Goal: Communication & Community: Answer question/provide support

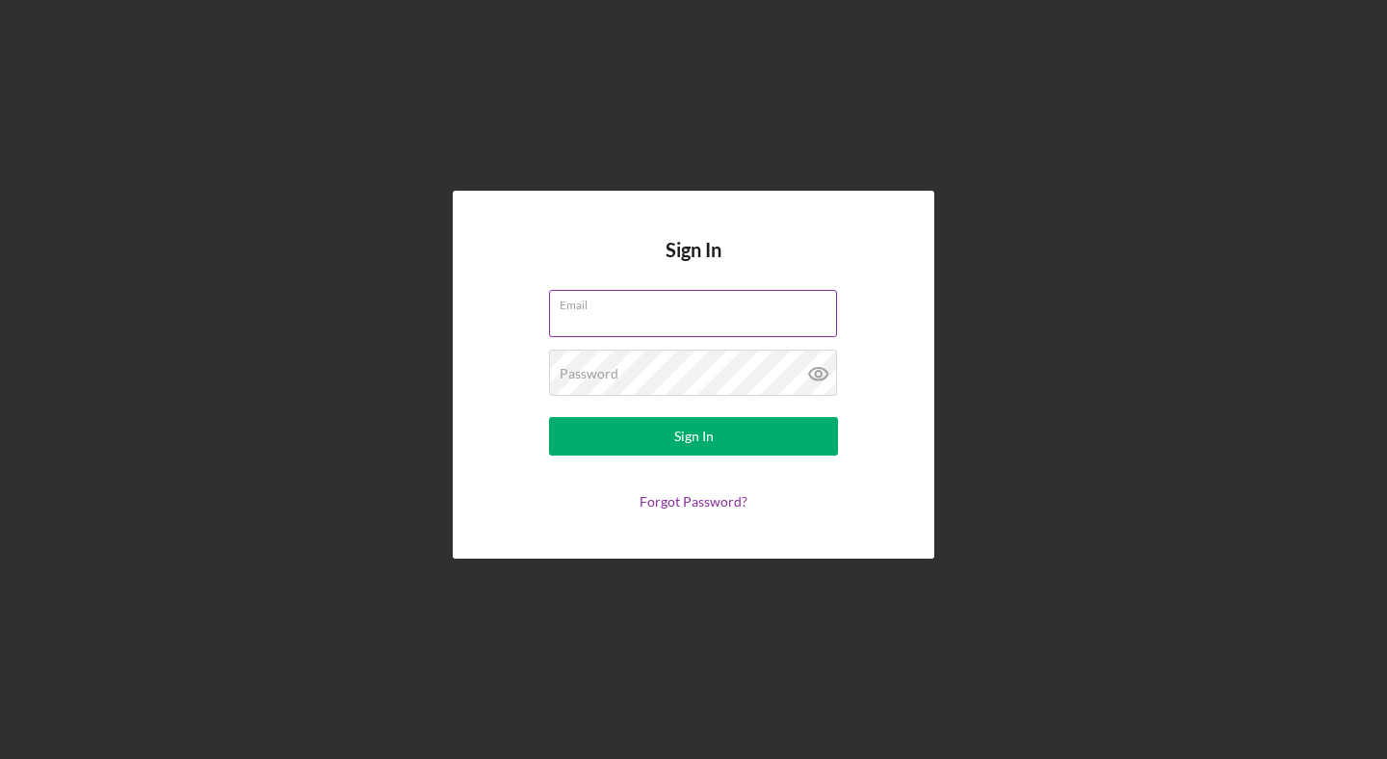
click at [610, 327] on input "Email" at bounding box center [693, 313] width 288 height 46
type input "[PERSON_NAME][EMAIL_ADDRESS][DOMAIN_NAME]"
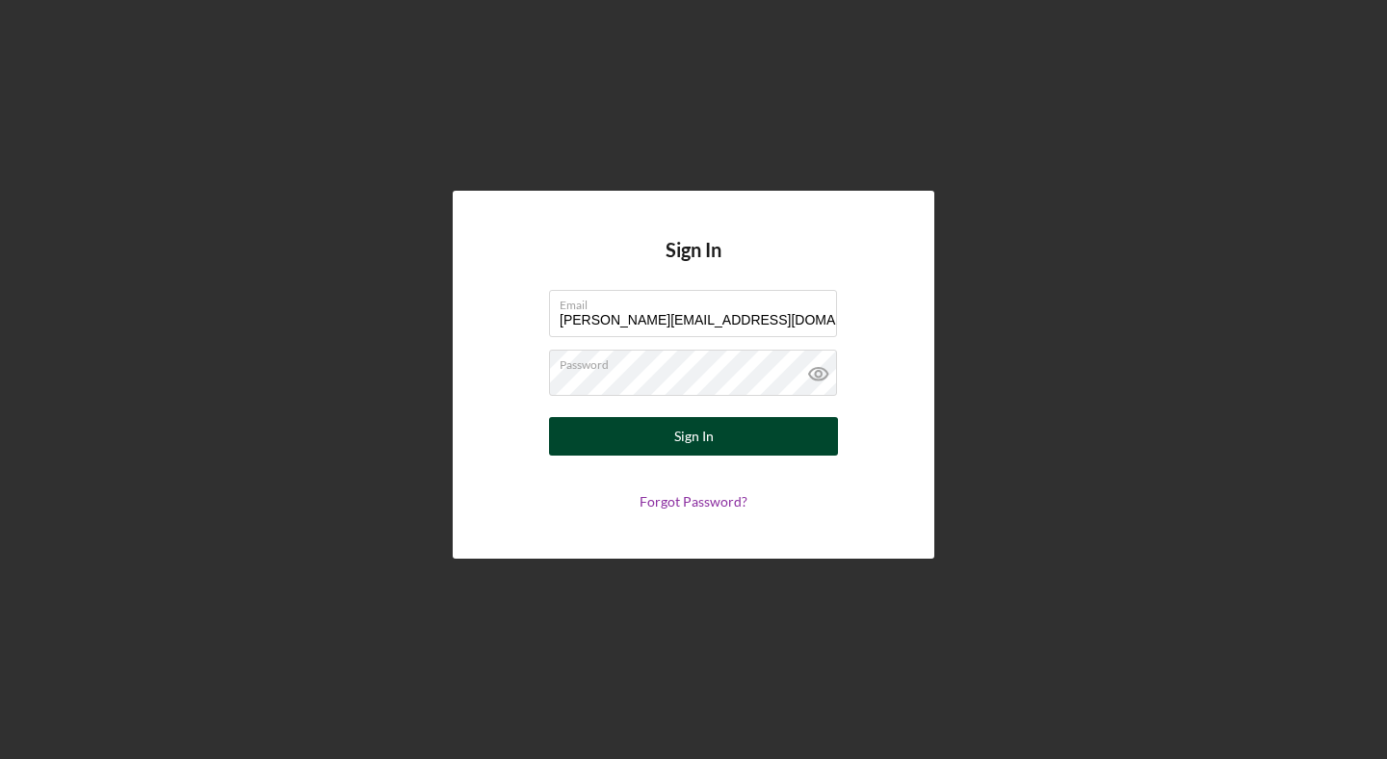
click at [670, 438] on button "Sign In" at bounding box center [693, 436] width 289 height 39
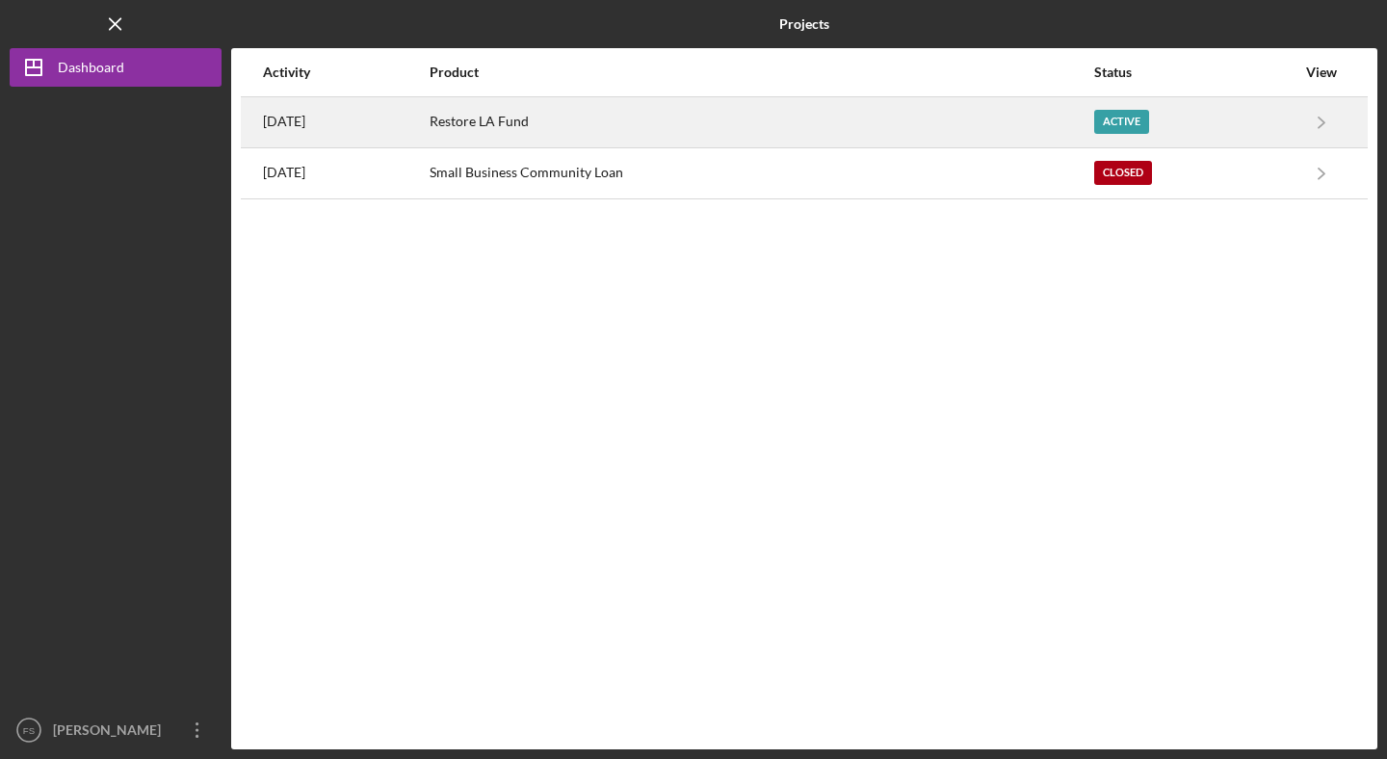
click at [835, 118] on div "Restore LA Fund" at bounding box center [761, 122] width 663 height 48
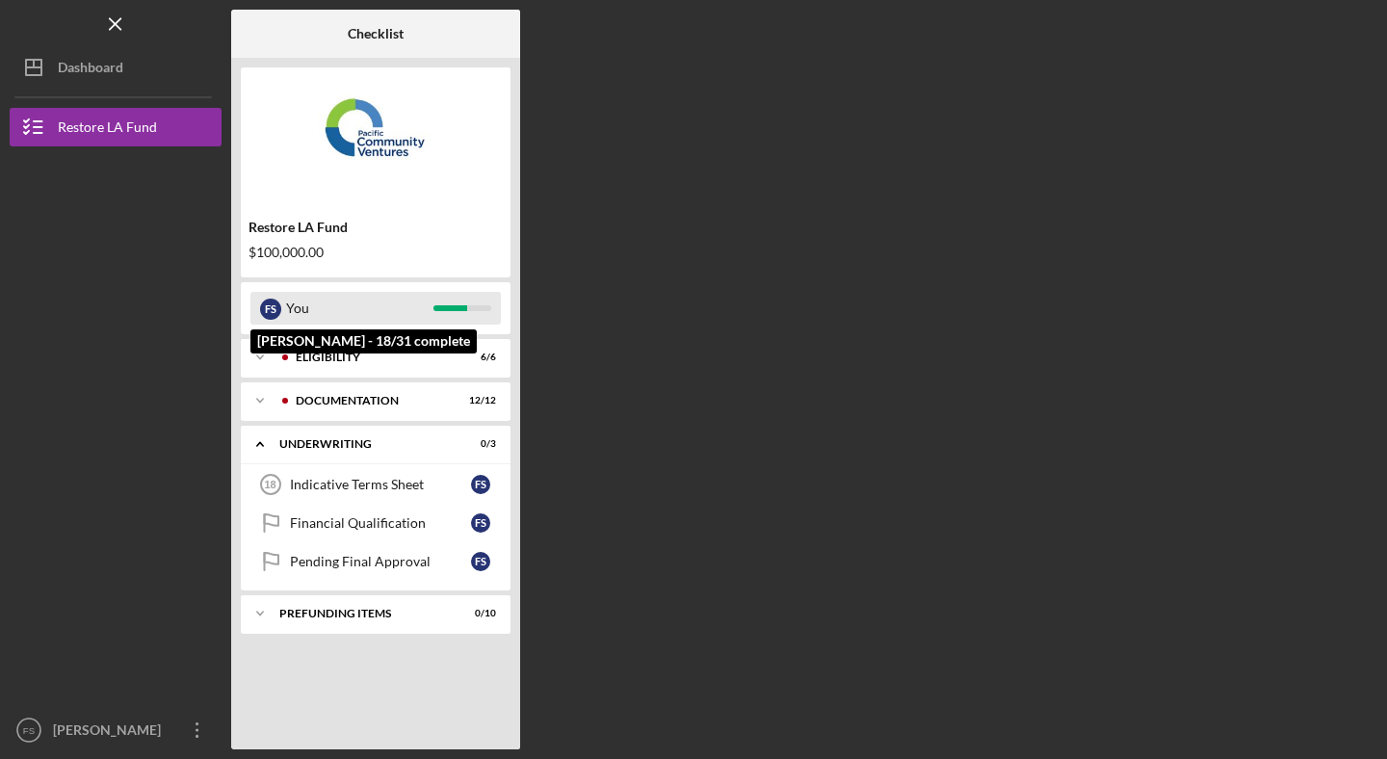
click at [402, 304] on div "You" at bounding box center [359, 308] width 147 height 33
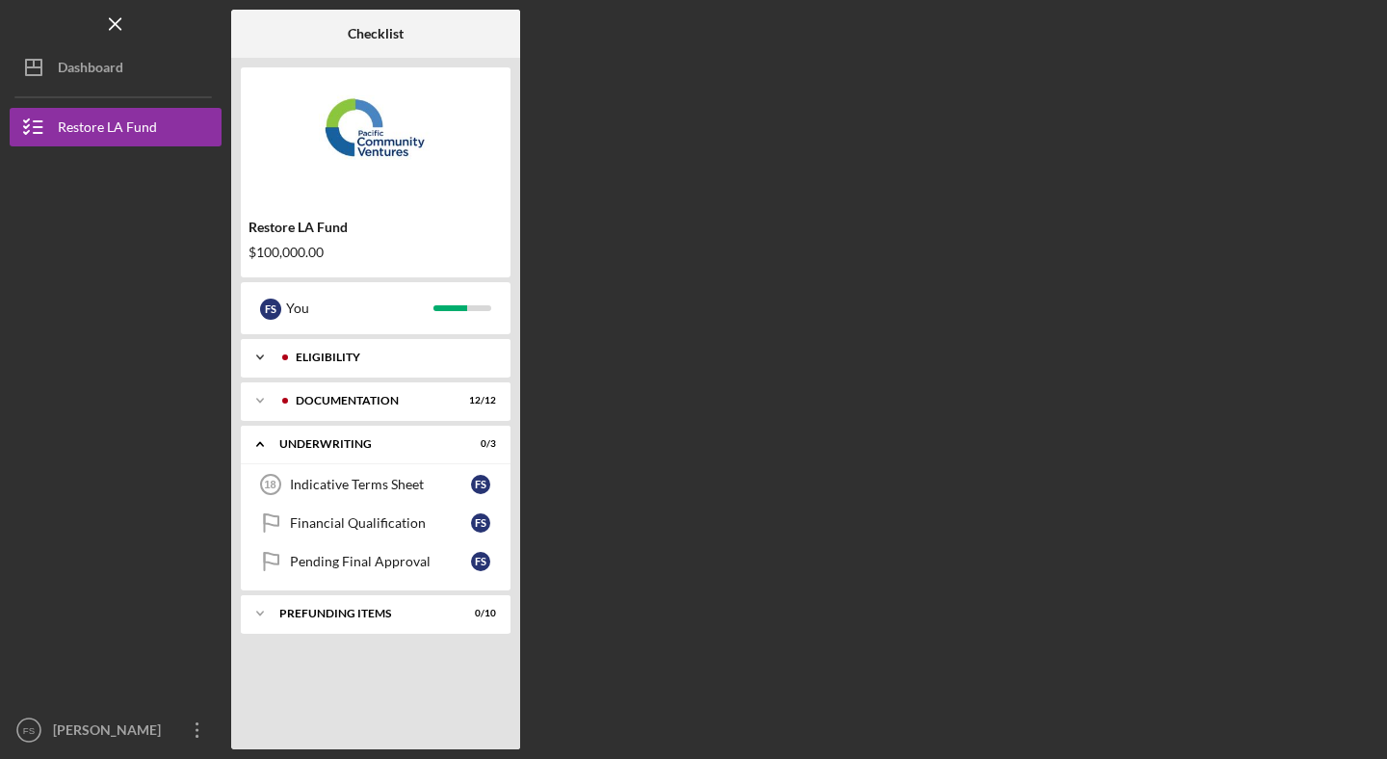
click at [353, 359] on div "Eligibility" at bounding box center [391, 358] width 191 height 12
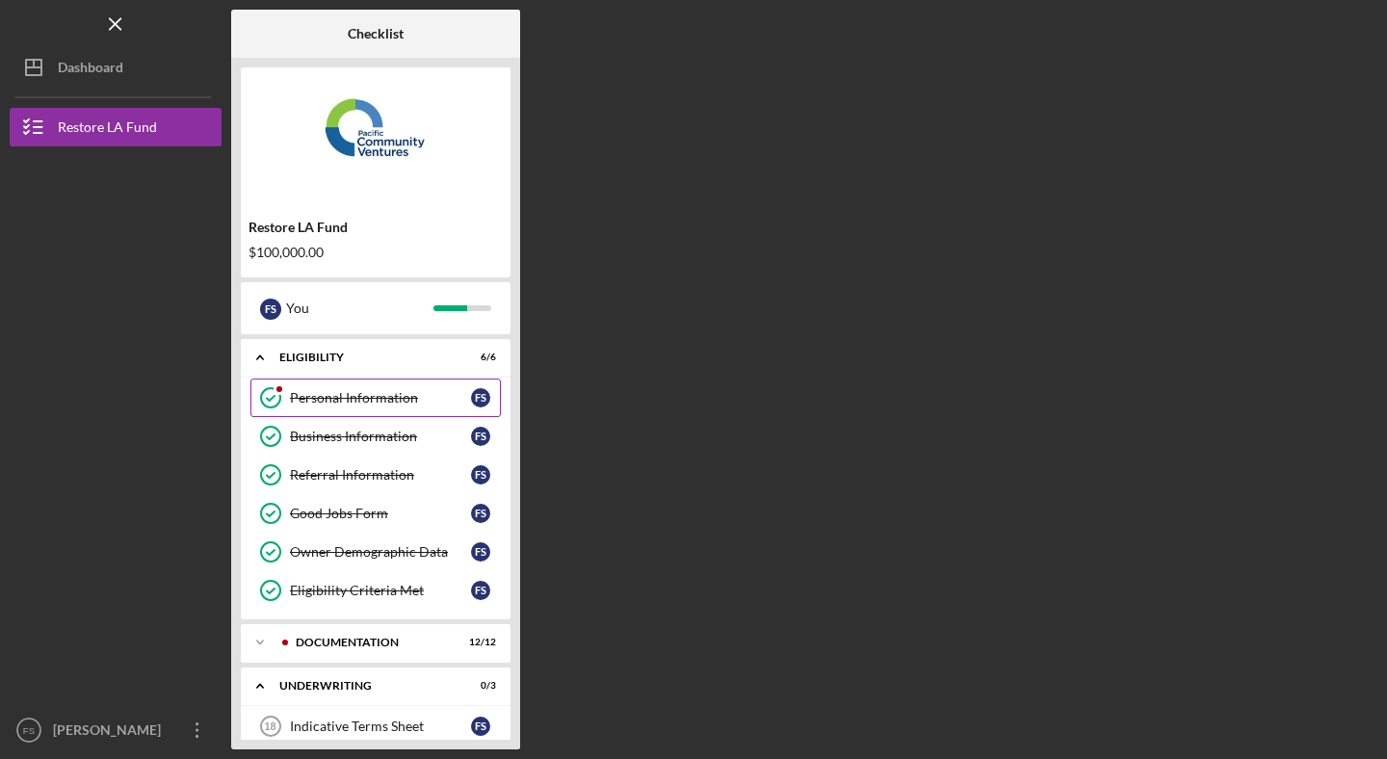
click at [388, 398] on div "Personal Information" at bounding box center [380, 397] width 181 height 15
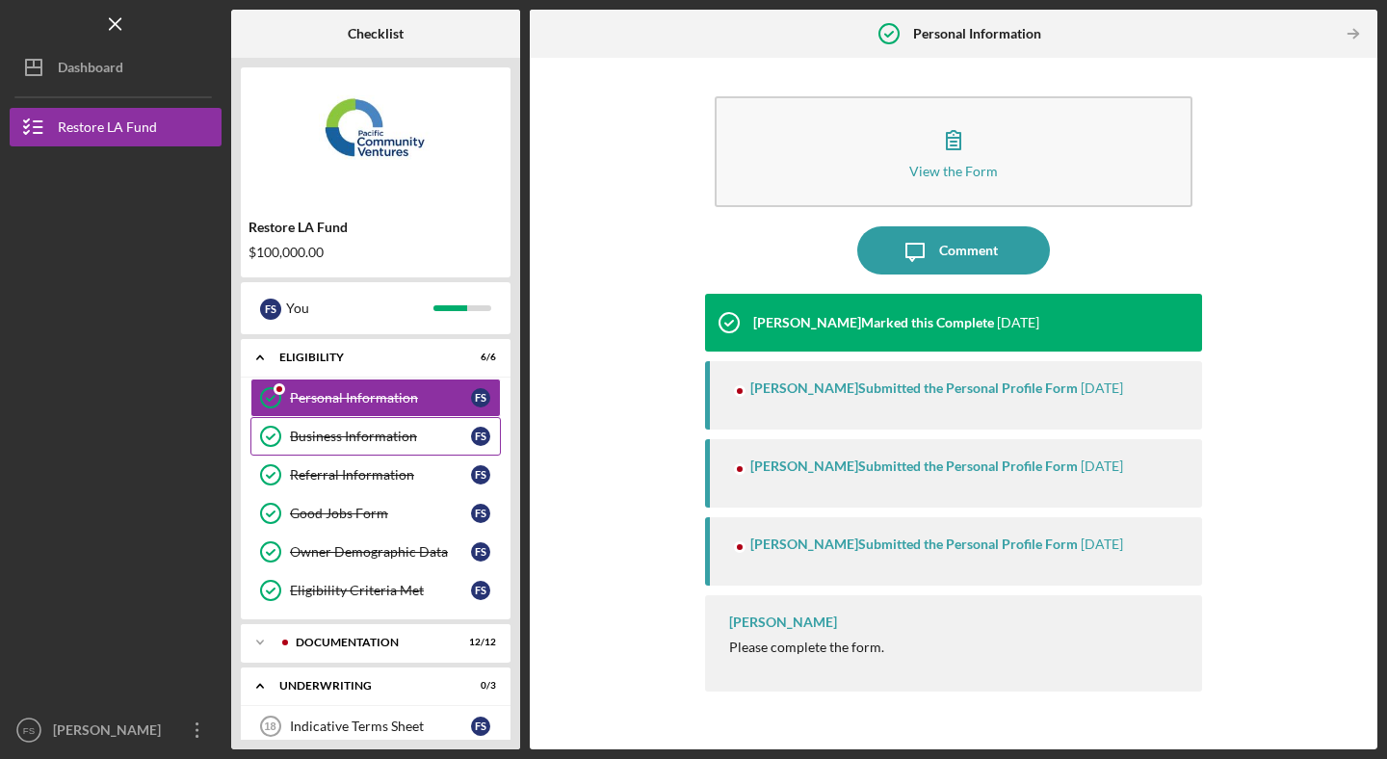
click at [356, 436] on div "Business Information" at bounding box center [380, 436] width 181 height 15
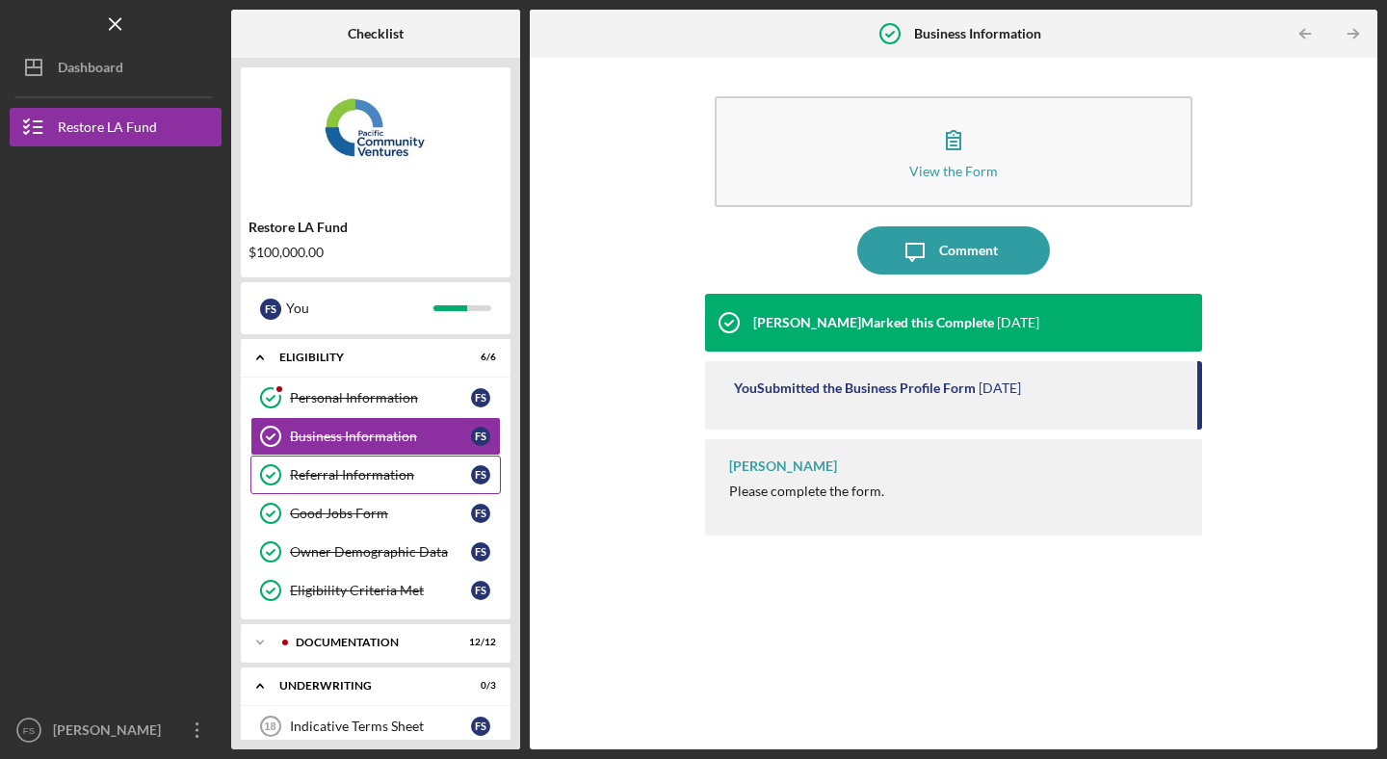
scroll to position [88, 0]
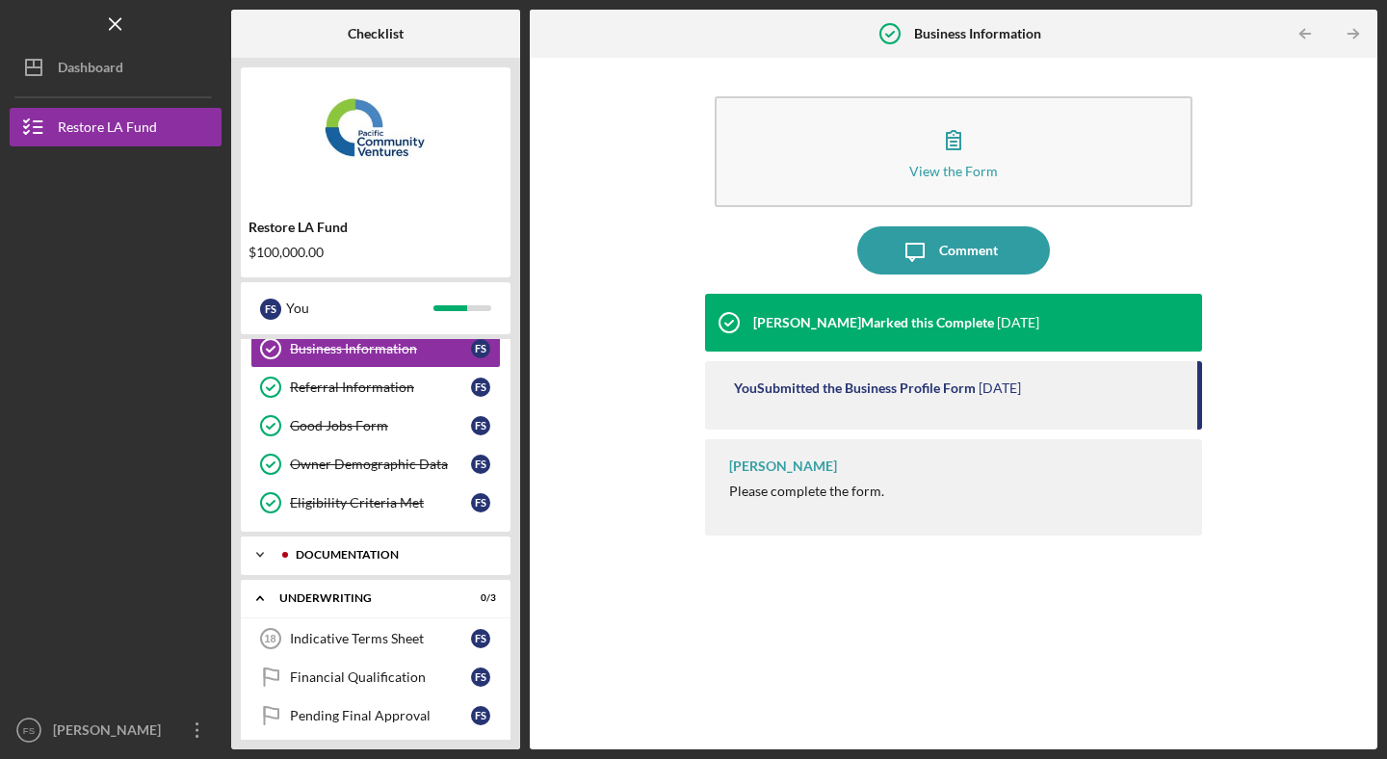
click at [319, 568] on div "Icon/Expander Documentation 12 / 12" at bounding box center [376, 555] width 270 height 39
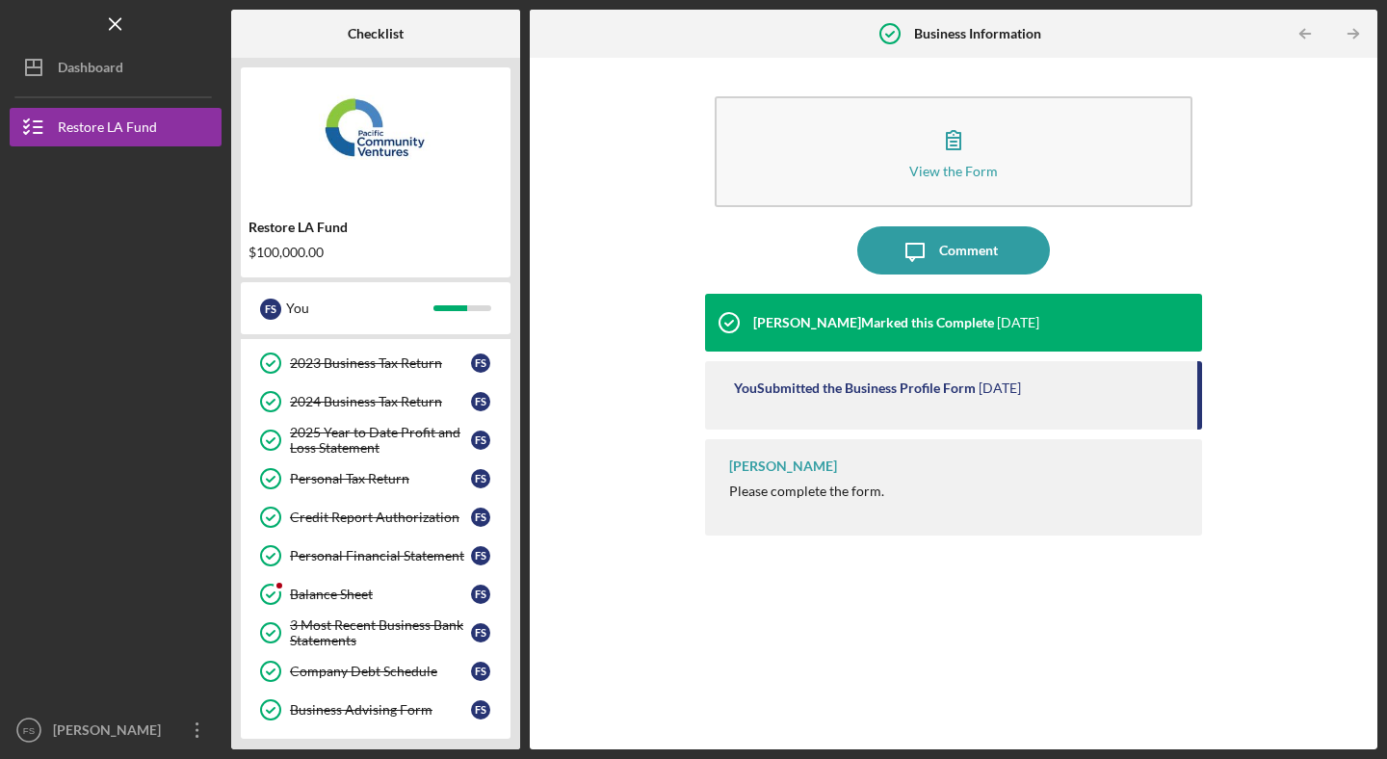
scroll to position [406, 0]
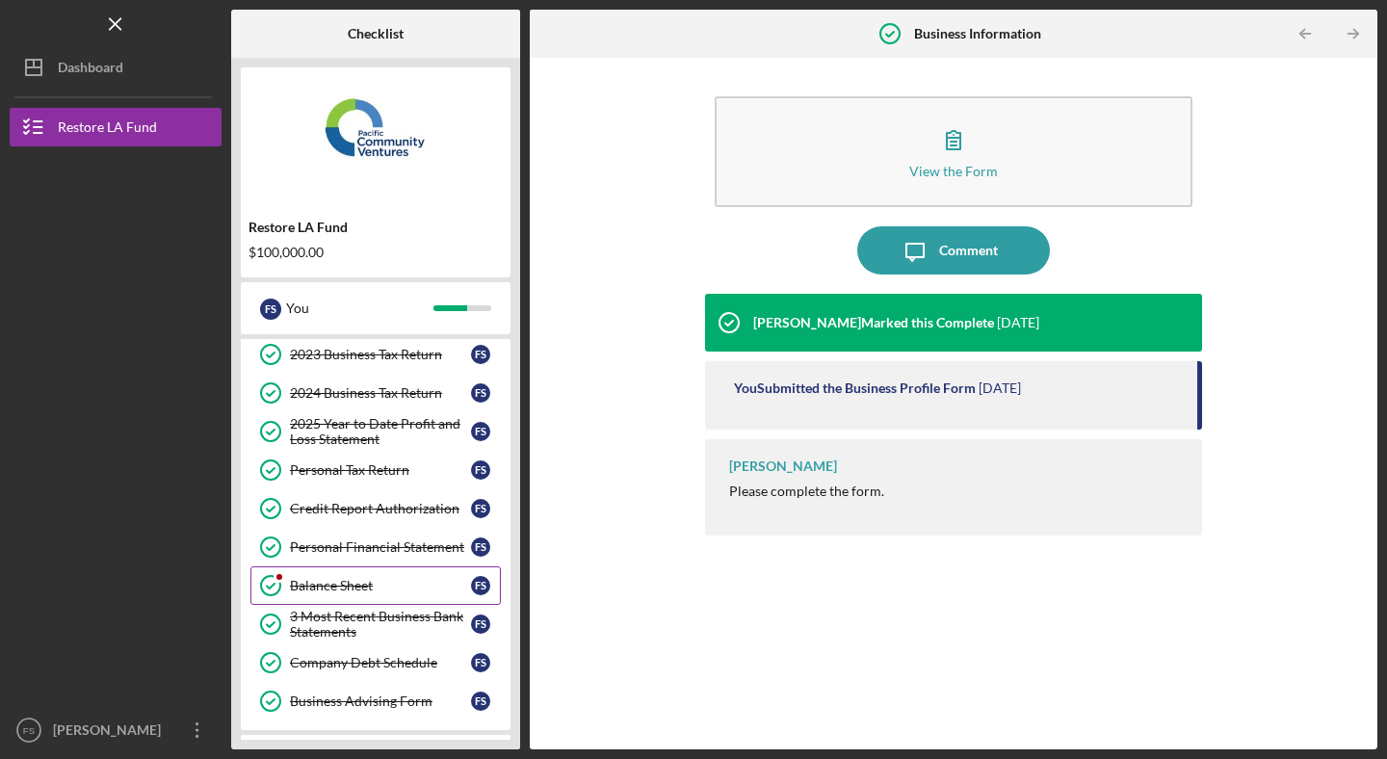
click at [332, 585] on div "Balance Sheet" at bounding box center [380, 585] width 181 height 15
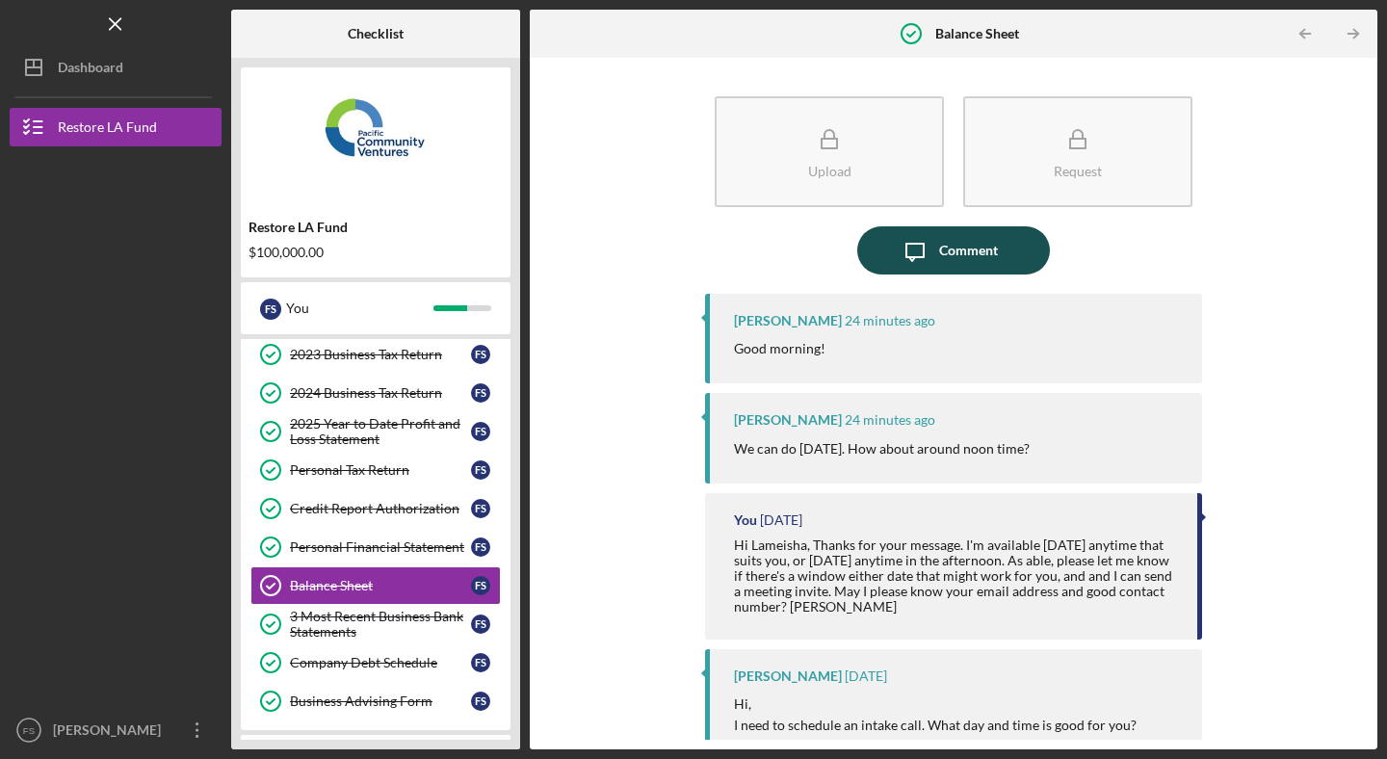
click at [975, 253] on div "Comment" at bounding box center [968, 250] width 59 height 48
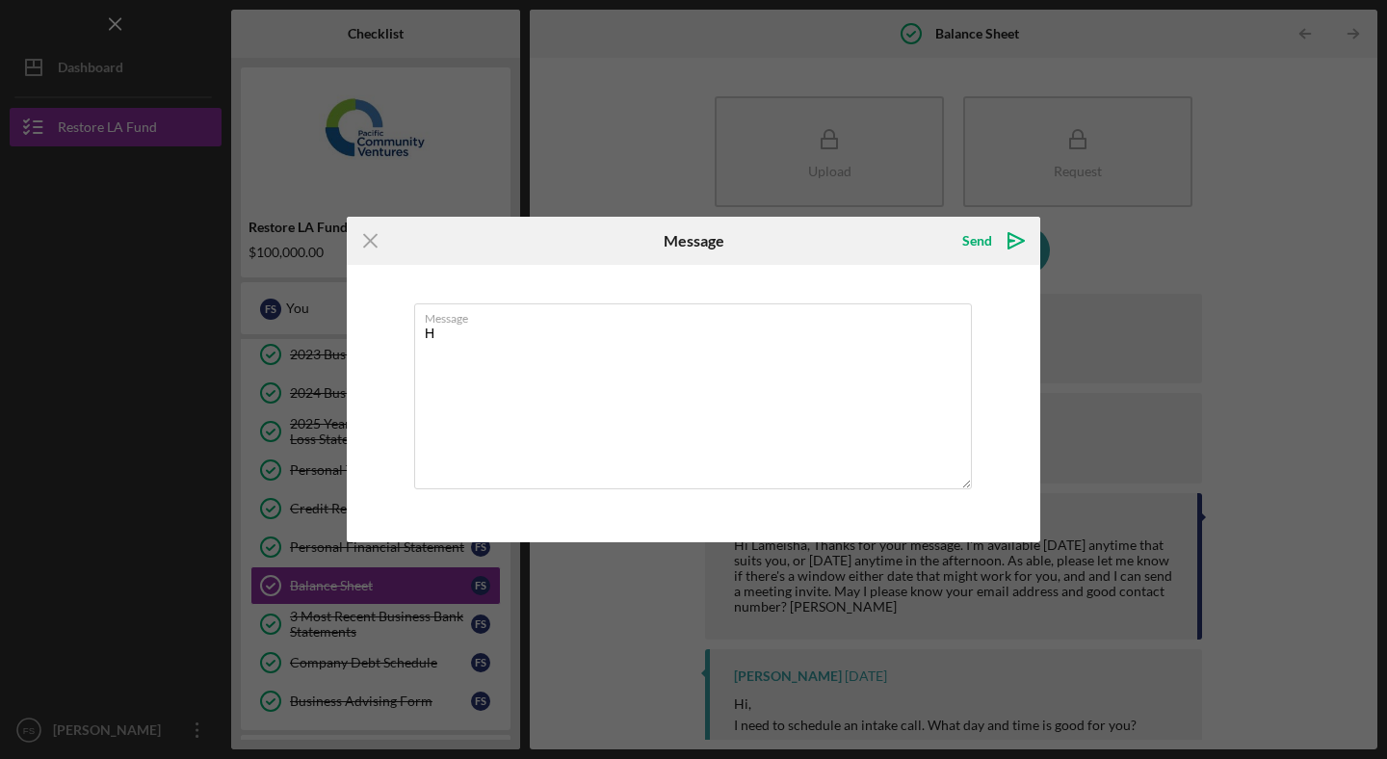
type textarea "Hi"
click at [376, 243] on icon "Icon/Menu Close" at bounding box center [371, 241] width 48 height 48
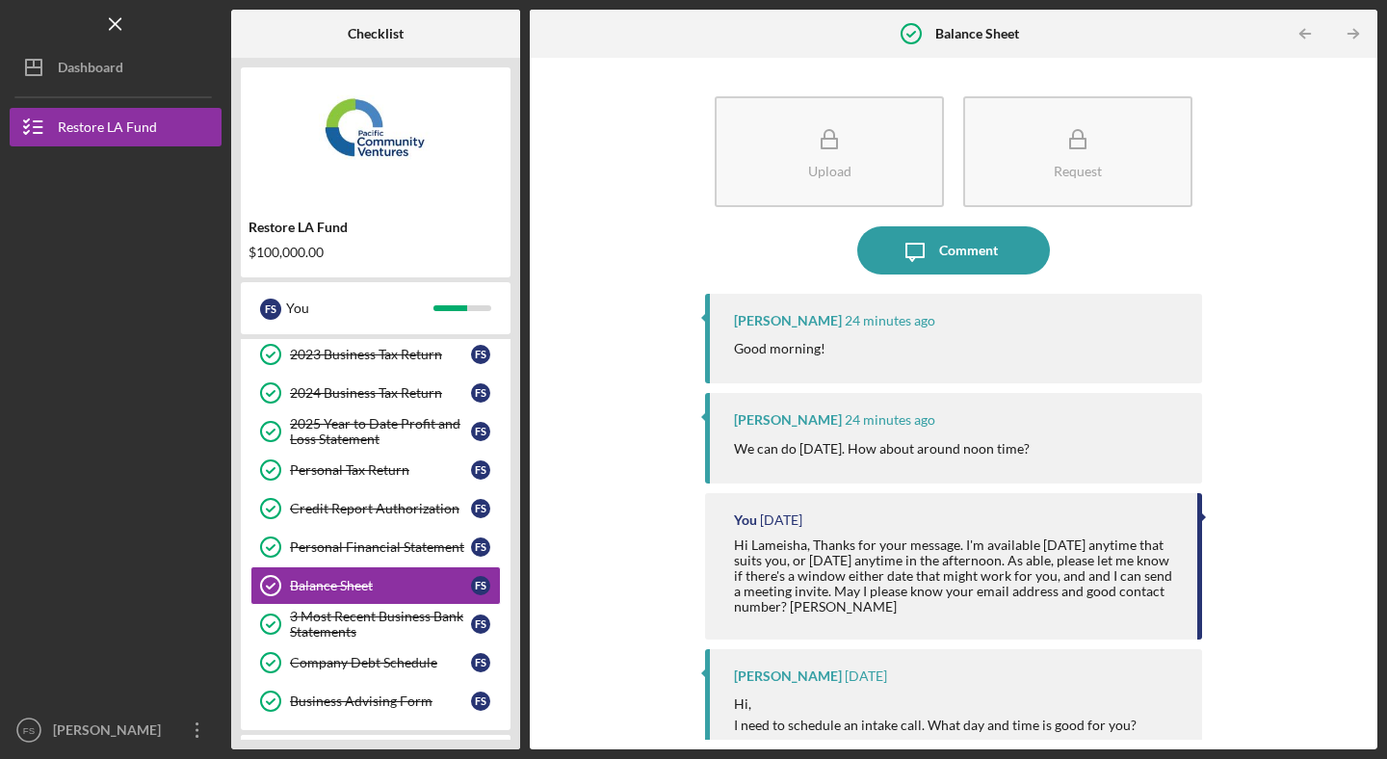
click at [780, 543] on div "Hi Lameisha, Thanks for your message. I'm available [DATE] anytime that suits y…" at bounding box center [956, 576] width 444 height 77
copy div "Lameisha"
click at [956, 256] on div "Comment" at bounding box center [968, 250] width 59 height 48
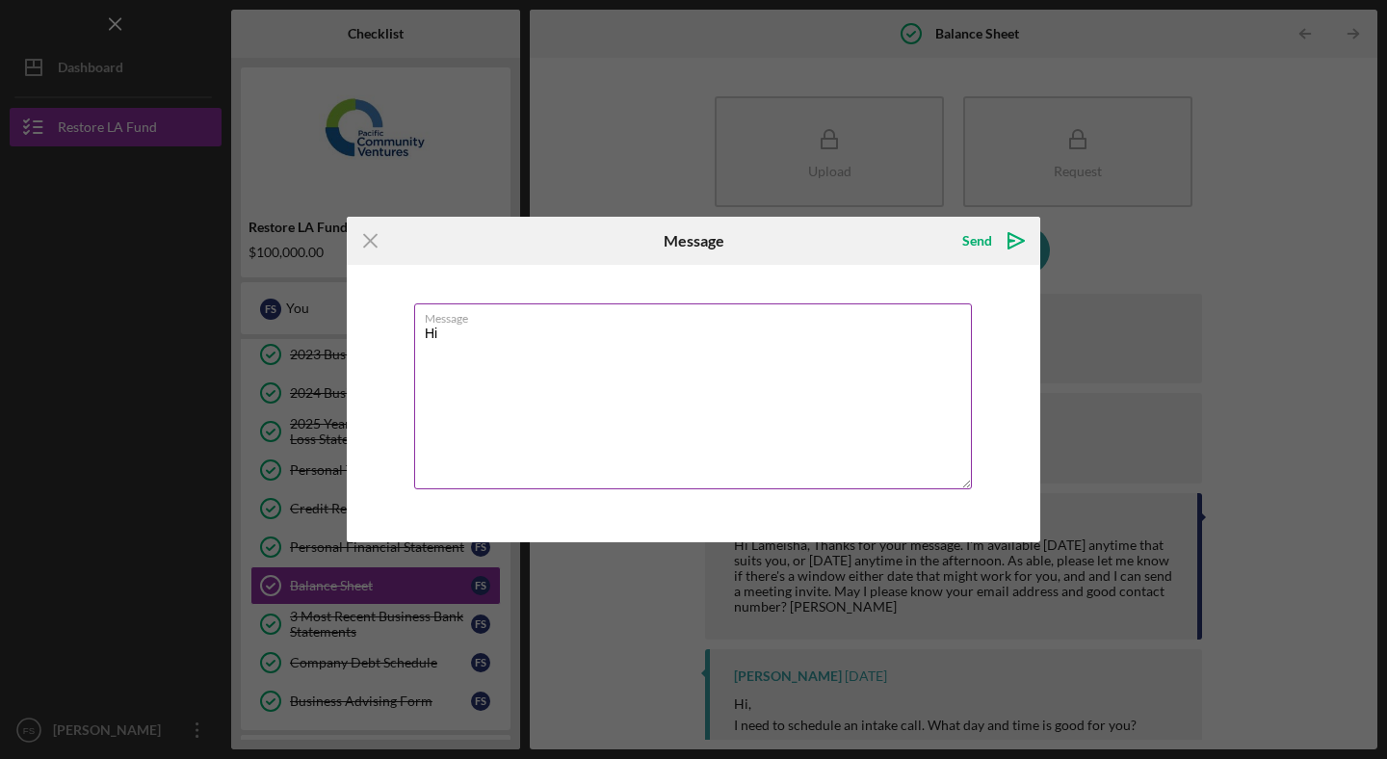
click at [464, 339] on textarea "Hi" at bounding box center [693, 396] width 558 height 186
type textarea "Hi"
click at [491, 340] on textarea "Hi" at bounding box center [693, 396] width 558 height 186
paste textarea "Lameisha"
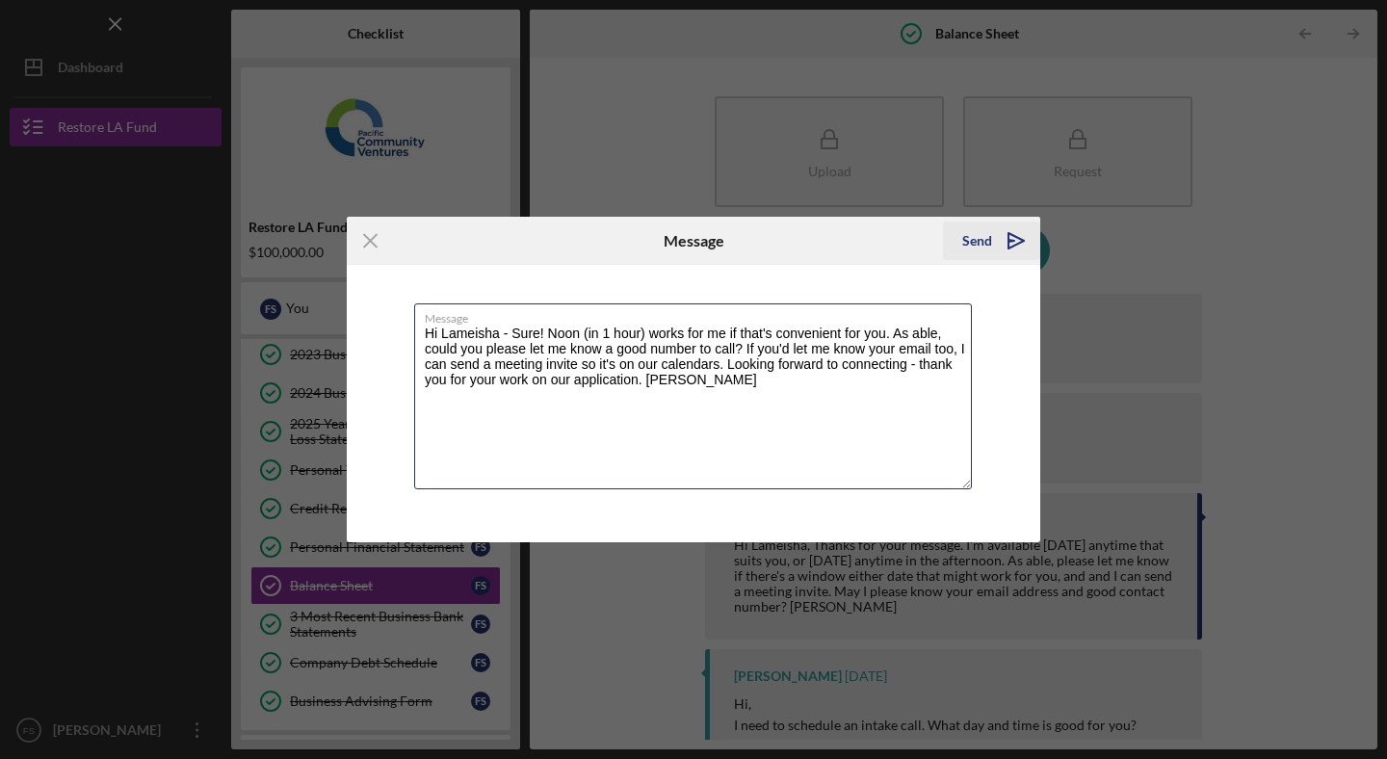
type textarea "Hi Lameisha - Sure! Noon (in 1 hour) works for me if that's convenient for you.…"
click at [985, 228] on div "Send" at bounding box center [977, 241] width 30 height 39
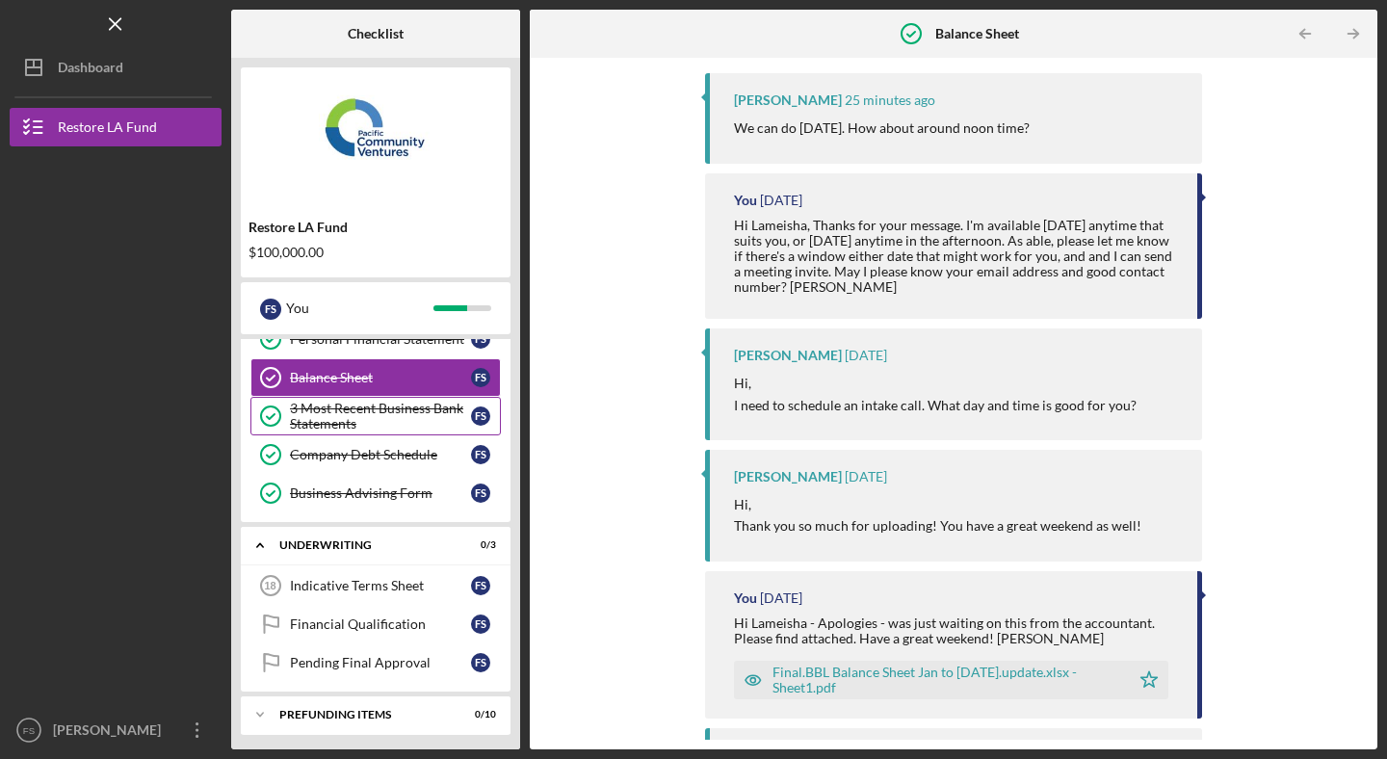
scroll to position [618, 0]
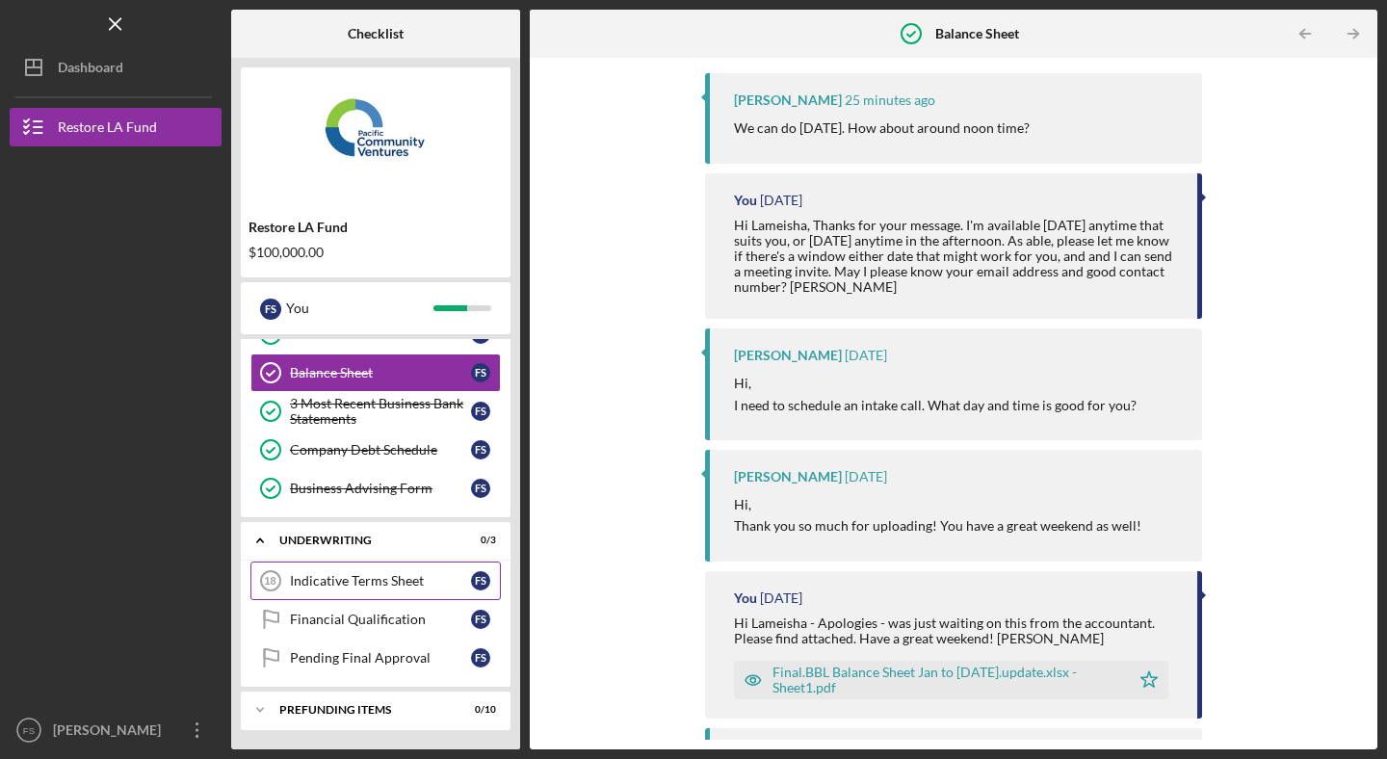
click at [406, 581] on div "Indicative Terms Sheet" at bounding box center [380, 580] width 181 height 15
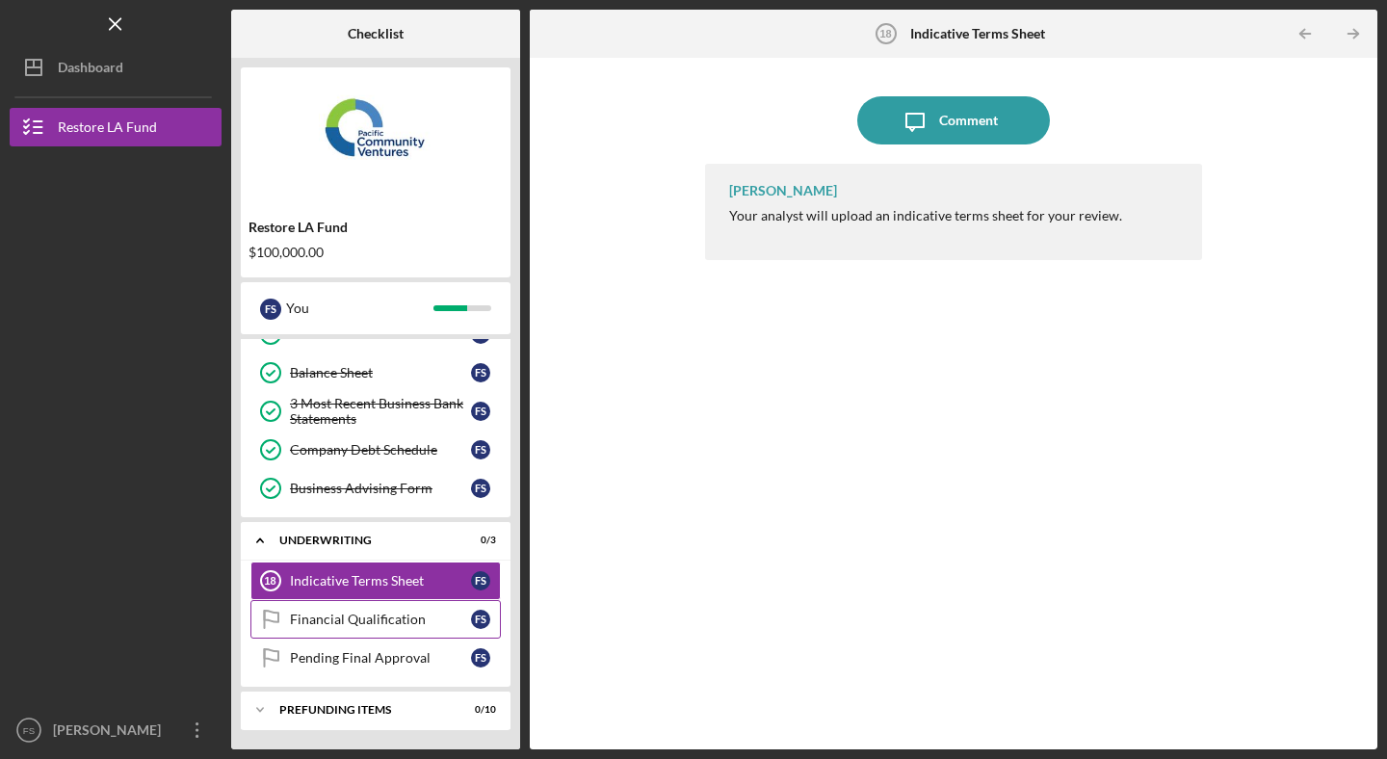
click at [386, 622] on div "Financial Qualification" at bounding box center [380, 619] width 181 height 15
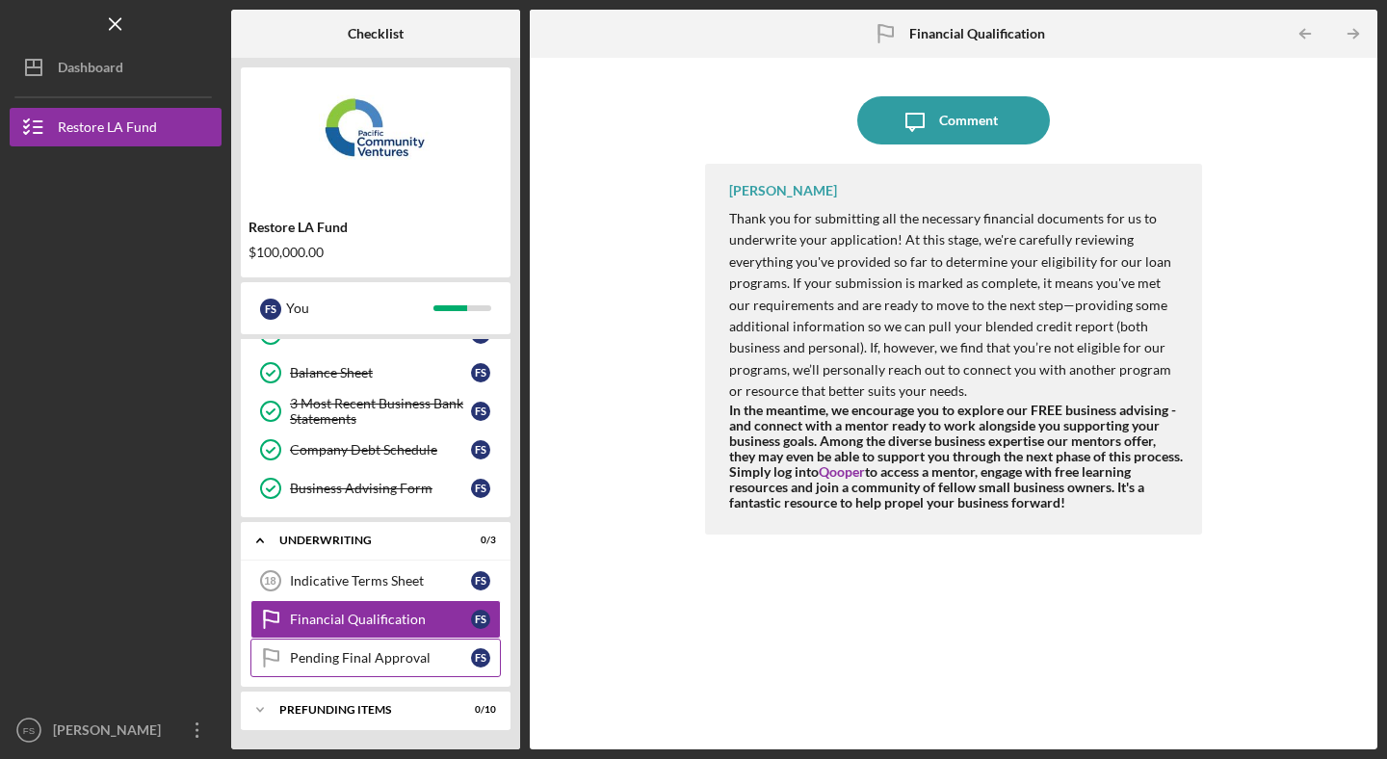
click at [375, 657] on div "Pending Final Approval" at bounding box center [380, 657] width 181 height 15
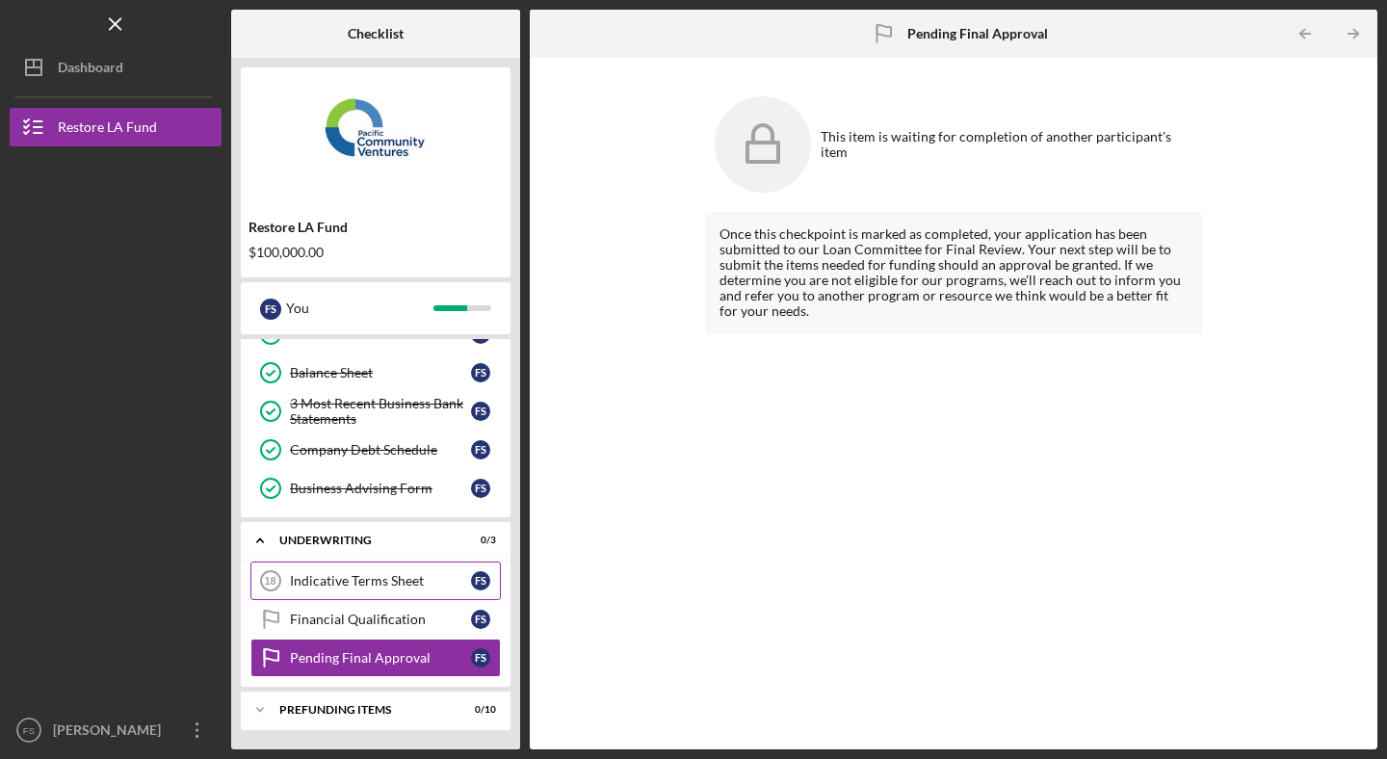
click at [343, 573] on div "Indicative Terms Sheet" at bounding box center [380, 580] width 181 height 15
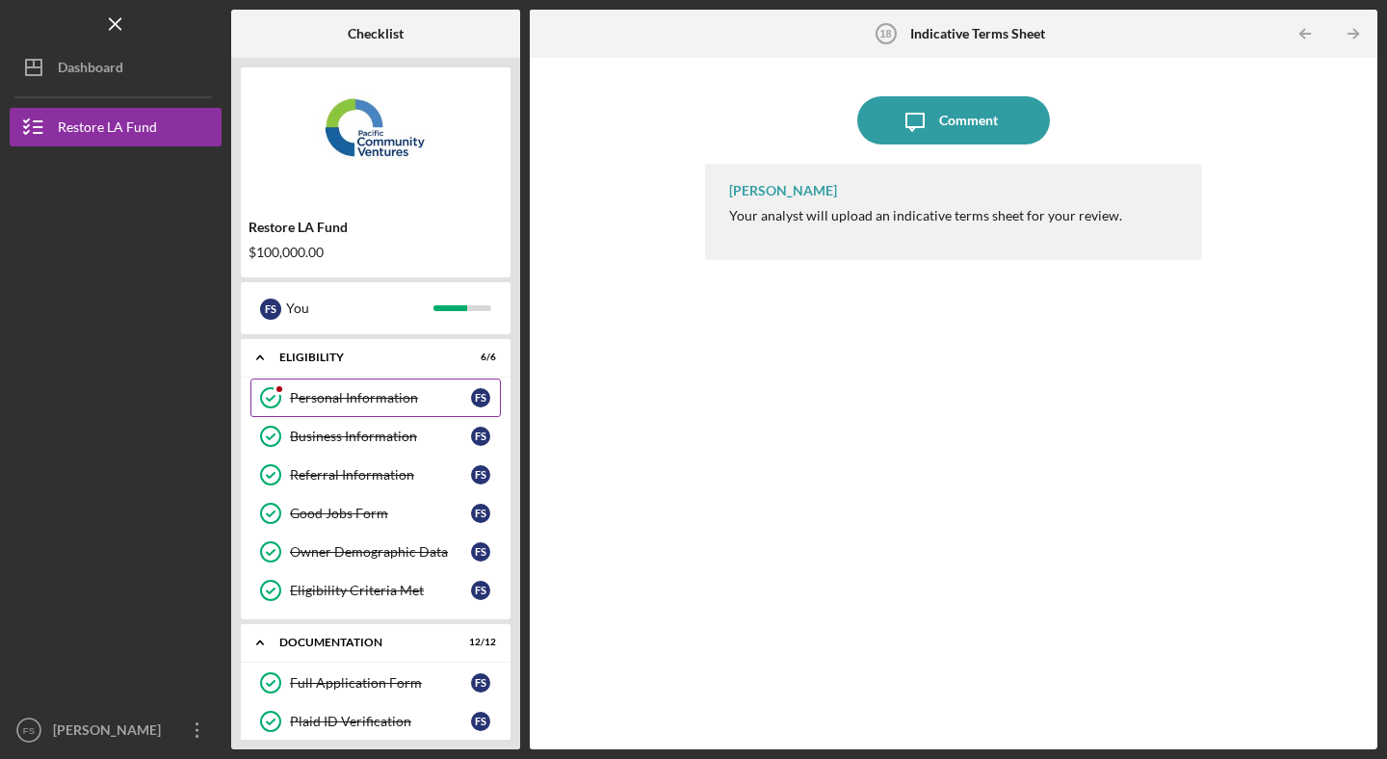
click at [368, 396] on div "Personal Information" at bounding box center [380, 397] width 181 height 15
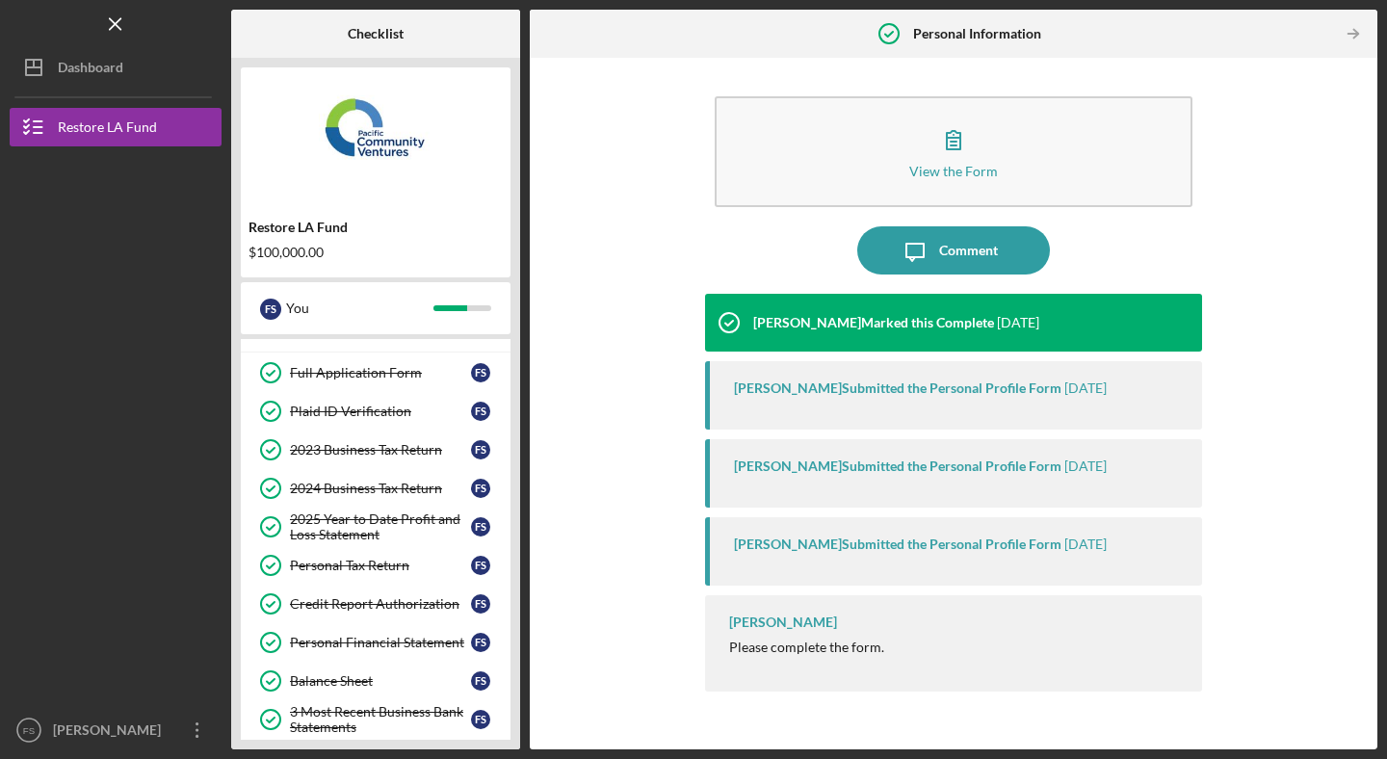
scroll to position [276, 0]
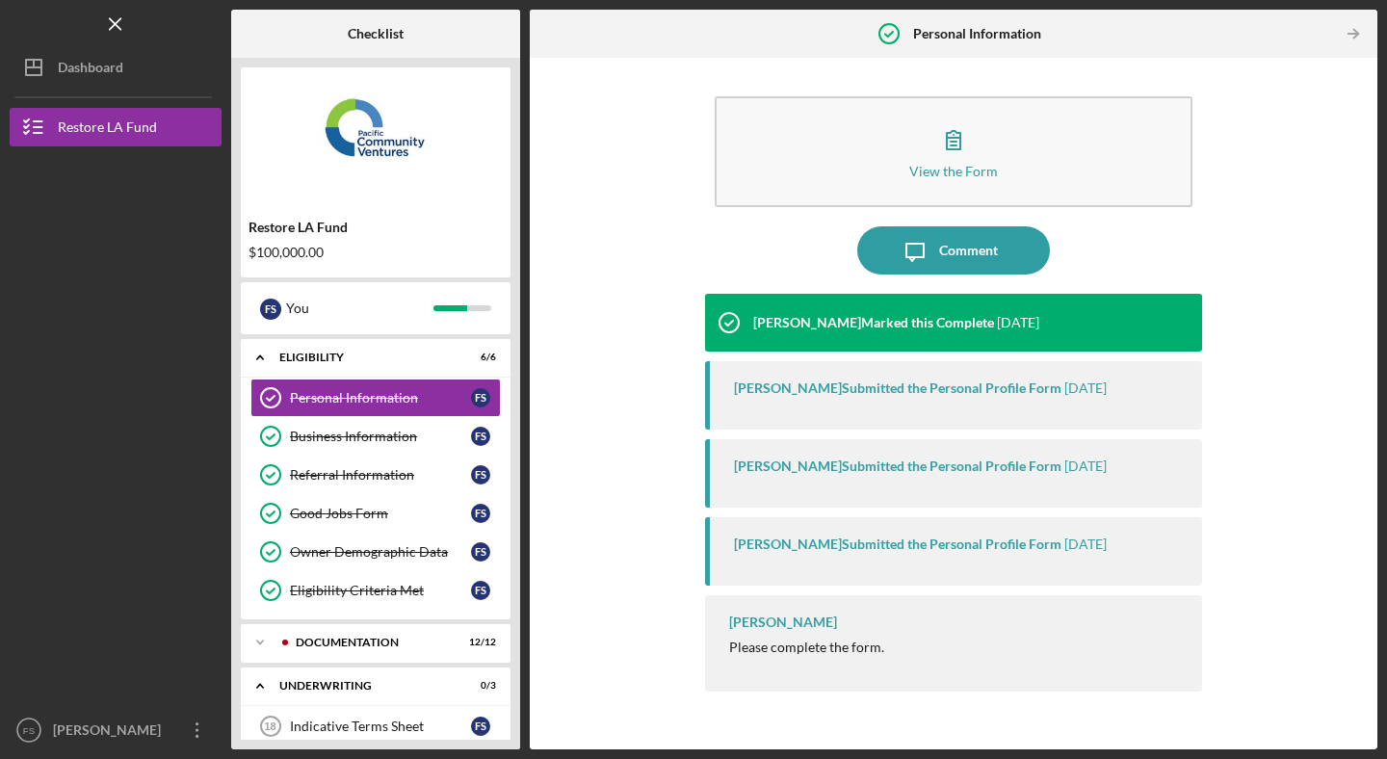
click at [760, 385] on div "[PERSON_NAME] Submitted the Personal Profile Form" at bounding box center [898, 388] width 328 height 15
click at [761, 385] on div "[PERSON_NAME] Submitted the Personal Profile Form" at bounding box center [898, 388] width 328 height 15
copy div "Lameisha"
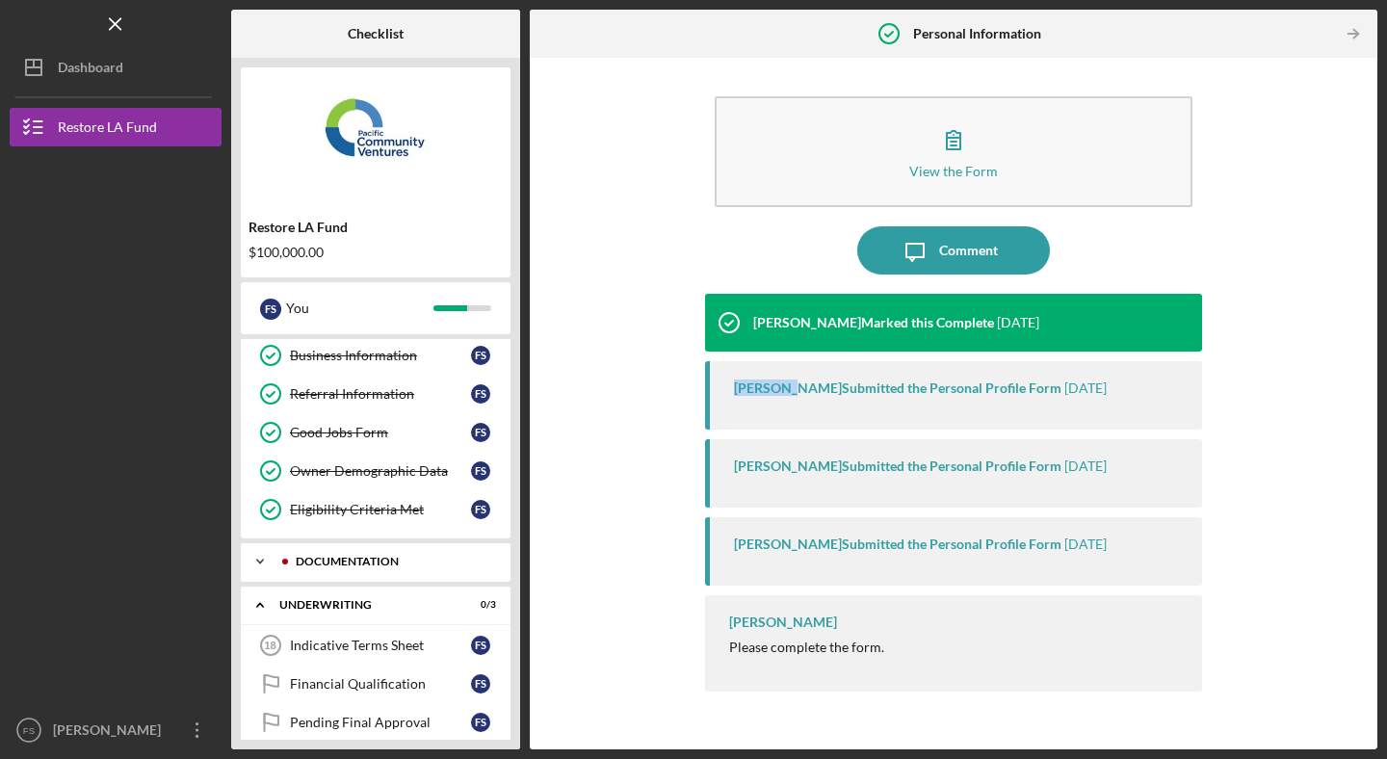
click at [361, 569] on div "Icon/Expander Documentation 12 / 12" at bounding box center [376, 561] width 270 height 39
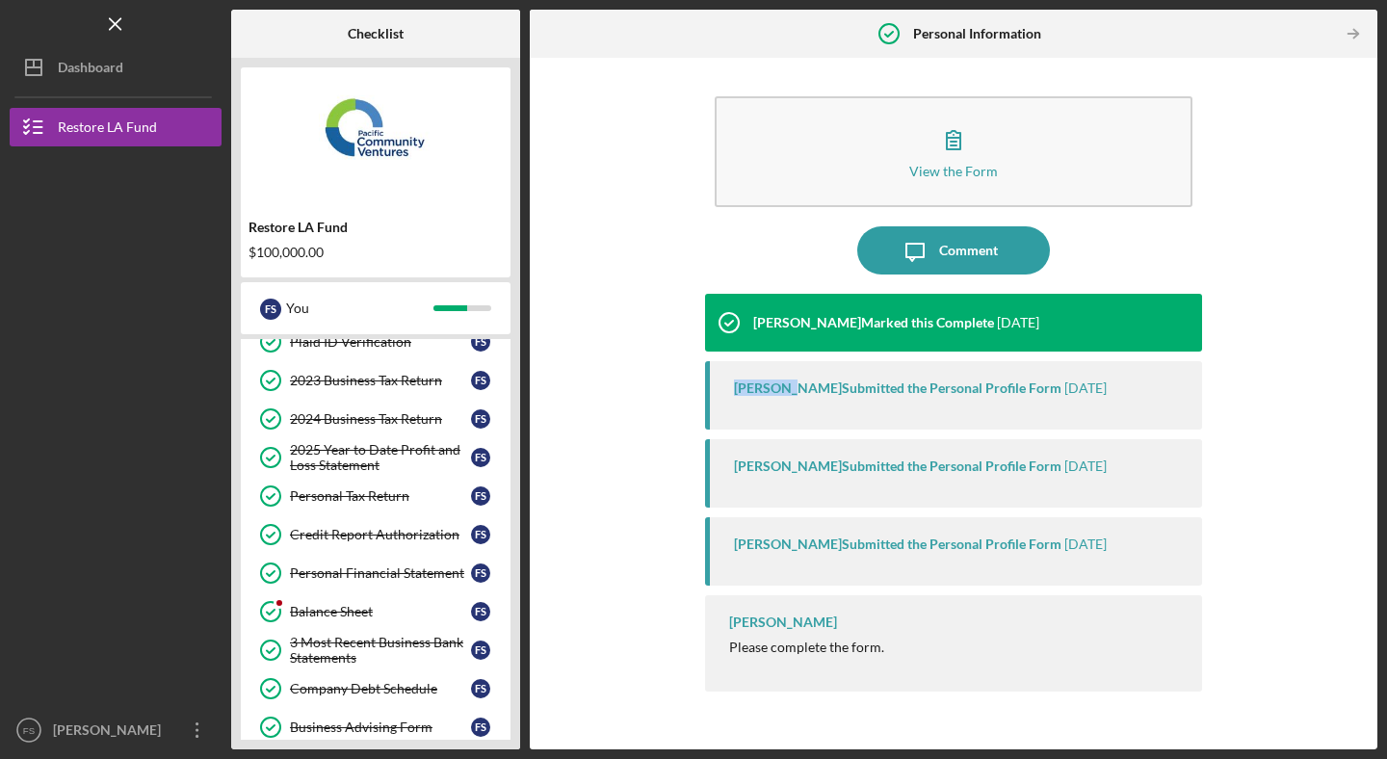
scroll to position [387, 0]
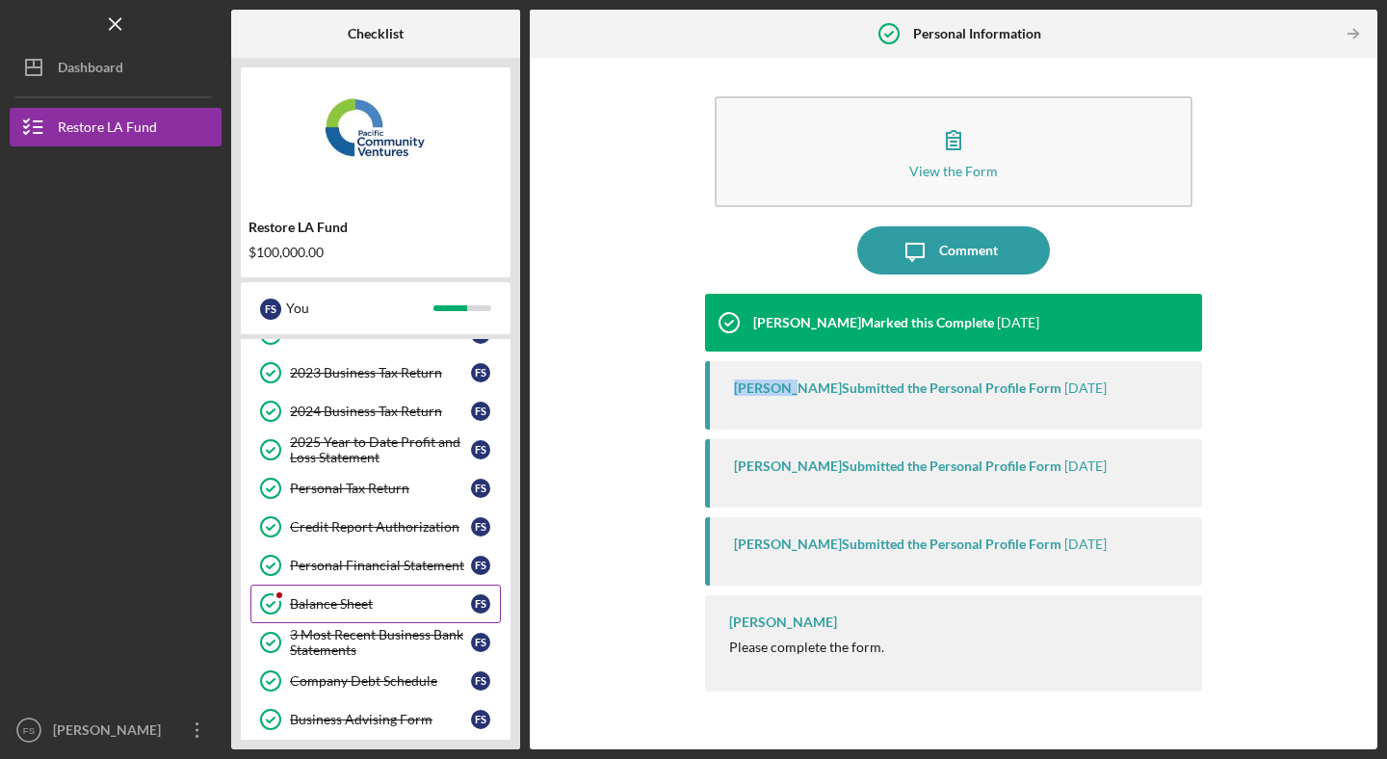
click at [343, 594] on link "Balance Sheet Balance Sheet F S" at bounding box center [375, 604] width 250 height 39
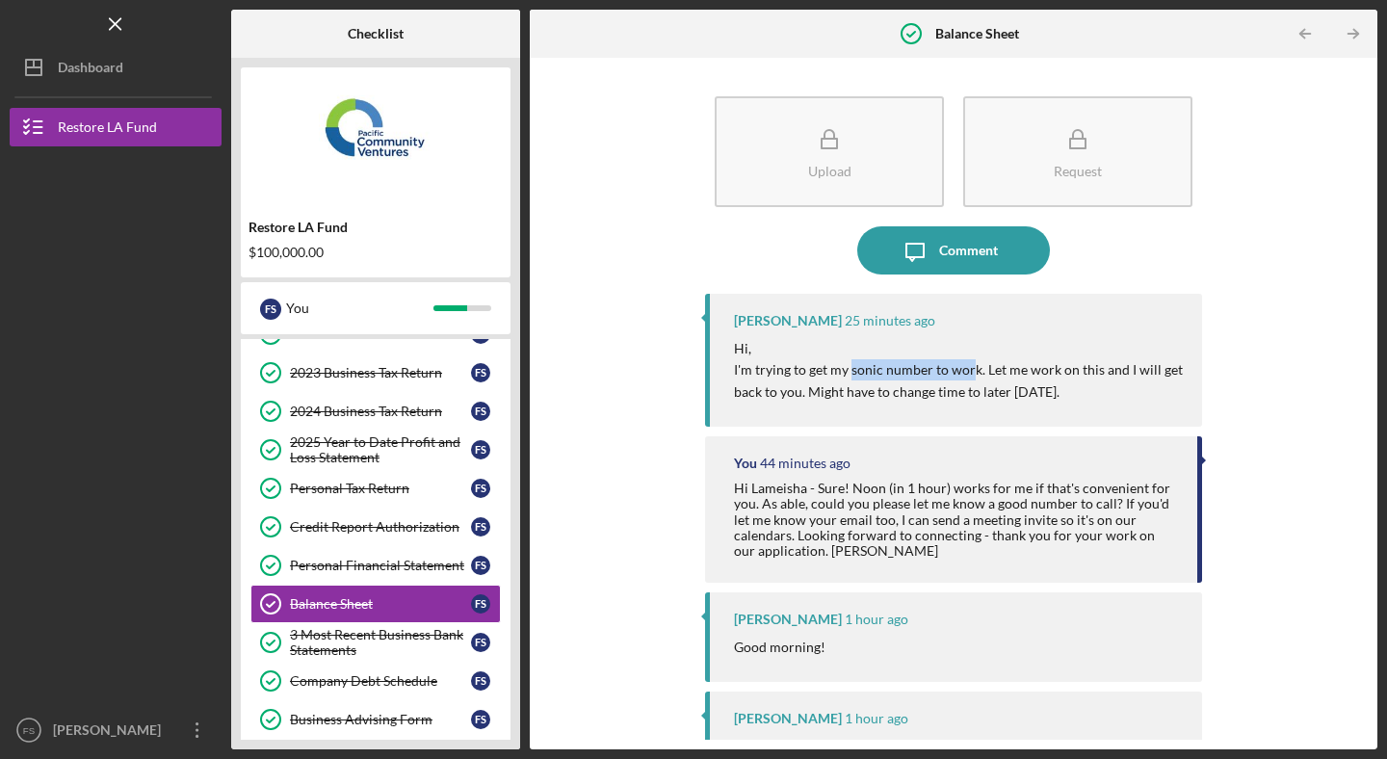
drag, startPoint x: 849, startPoint y: 371, endPoint x: 969, endPoint y: 373, distance: 120.4
click at [969, 373] on p "I'm trying to get my sonic number to work. Let me work on this and I will get b…" at bounding box center [958, 380] width 449 height 43
click at [849, 375] on p "I'm trying to get my sonic number to work. Let me work on this and I will get b…" at bounding box center [958, 380] width 449 height 43
drag, startPoint x: 851, startPoint y: 369, endPoint x: 905, endPoint y: 370, distance: 54.0
click at [905, 370] on p "I'm trying to get my sonic number to work. Let me work on this and I will get b…" at bounding box center [958, 380] width 449 height 43
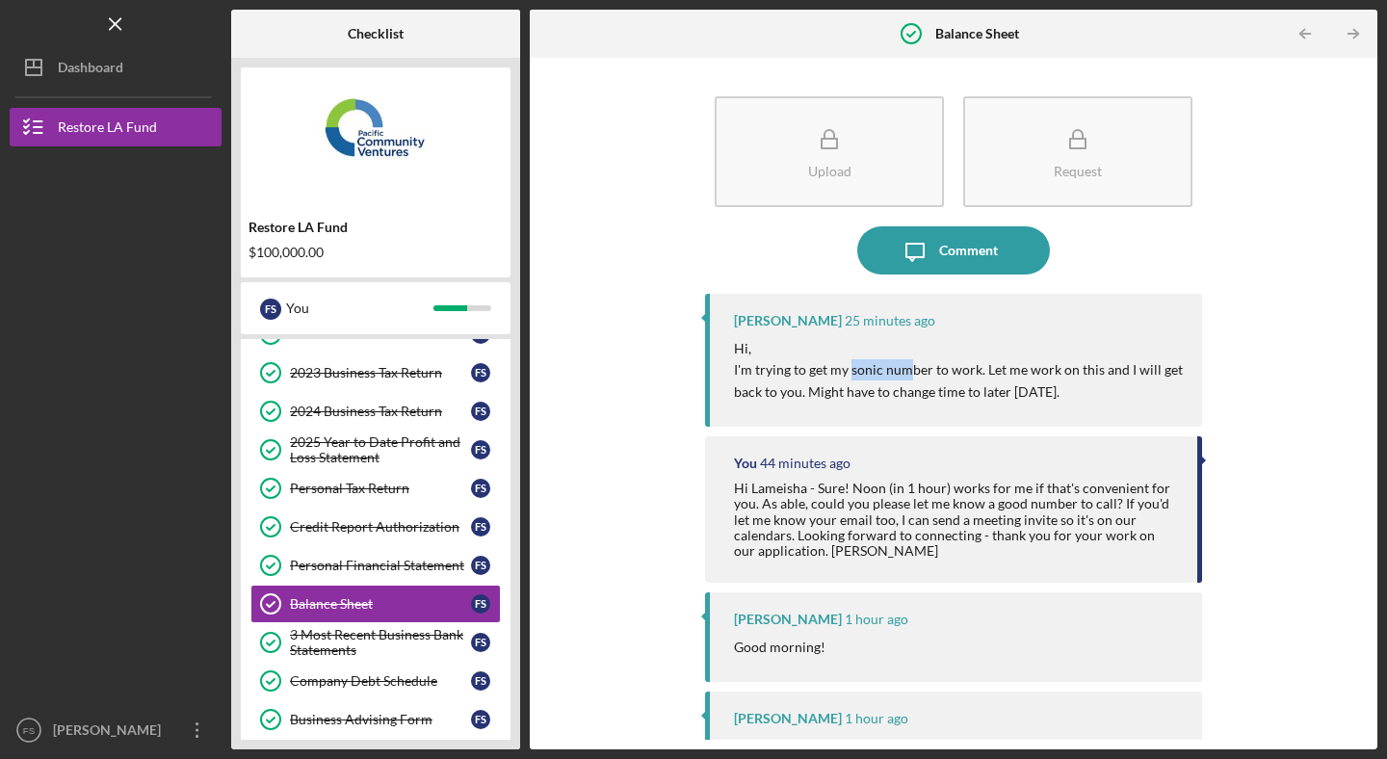
click at [905, 370] on p "I'm trying to get my sonic number to work. Let me work on this and I will get b…" at bounding box center [958, 380] width 449 height 43
drag, startPoint x: 926, startPoint y: 372, endPoint x: 851, endPoint y: 375, distance: 75.2
click at [851, 375] on p "I'm trying to get my sonic number to work. Let me work on this and I will get b…" at bounding box center [958, 380] width 449 height 43
copy p "sonic number"
click at [963, 262] on div "Comment" at bounding box center [968, 250] width 59 height 48
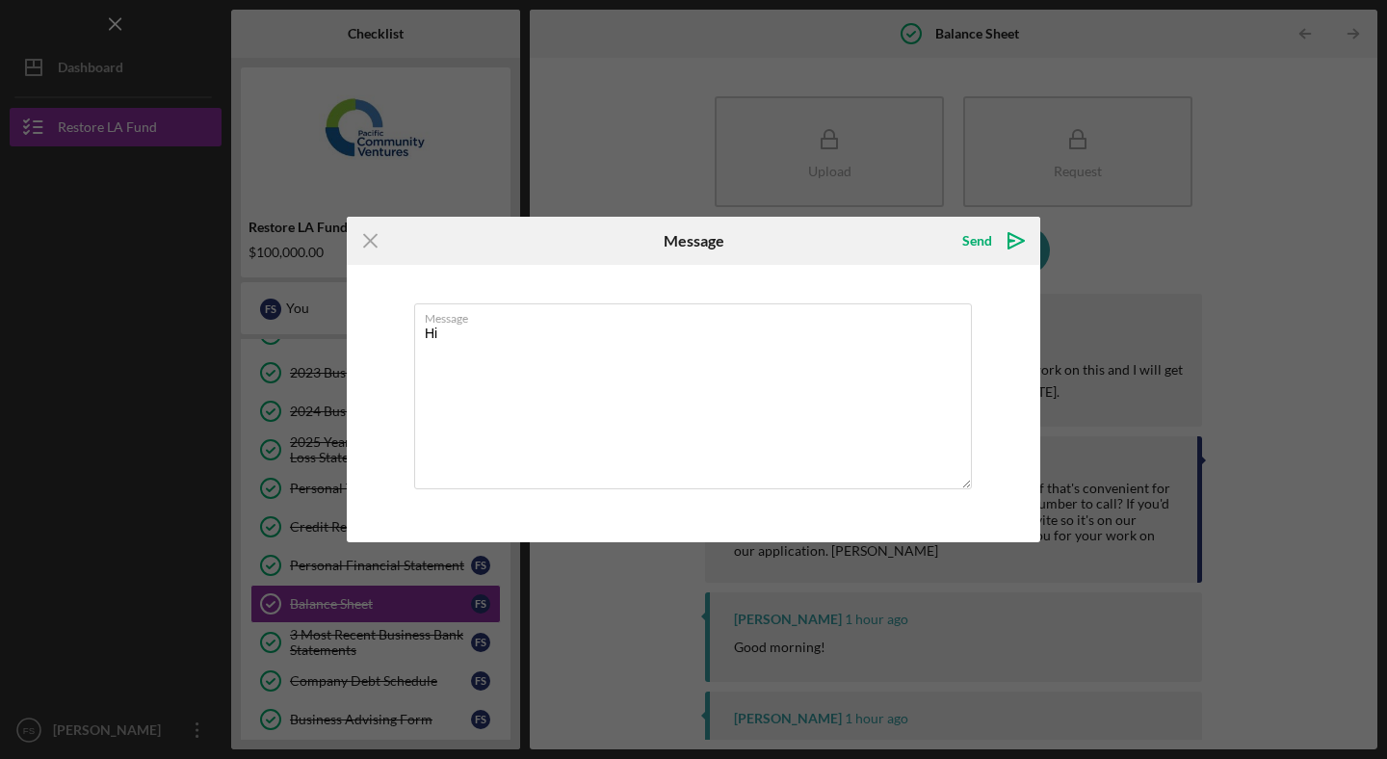
type textarea "H"
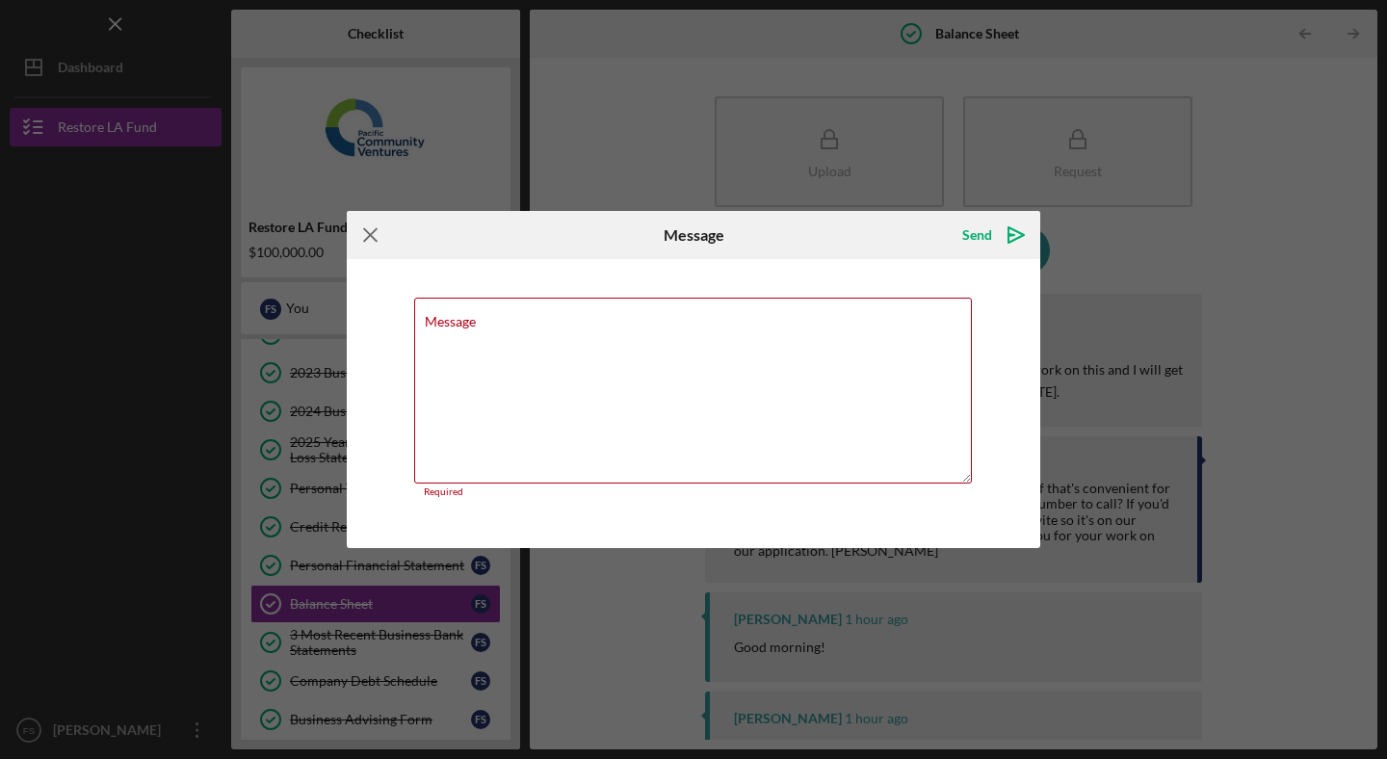
click at [371, 241] on icon "Icon/Menu Close" at bounding box center [371, 235] width 48 height 48
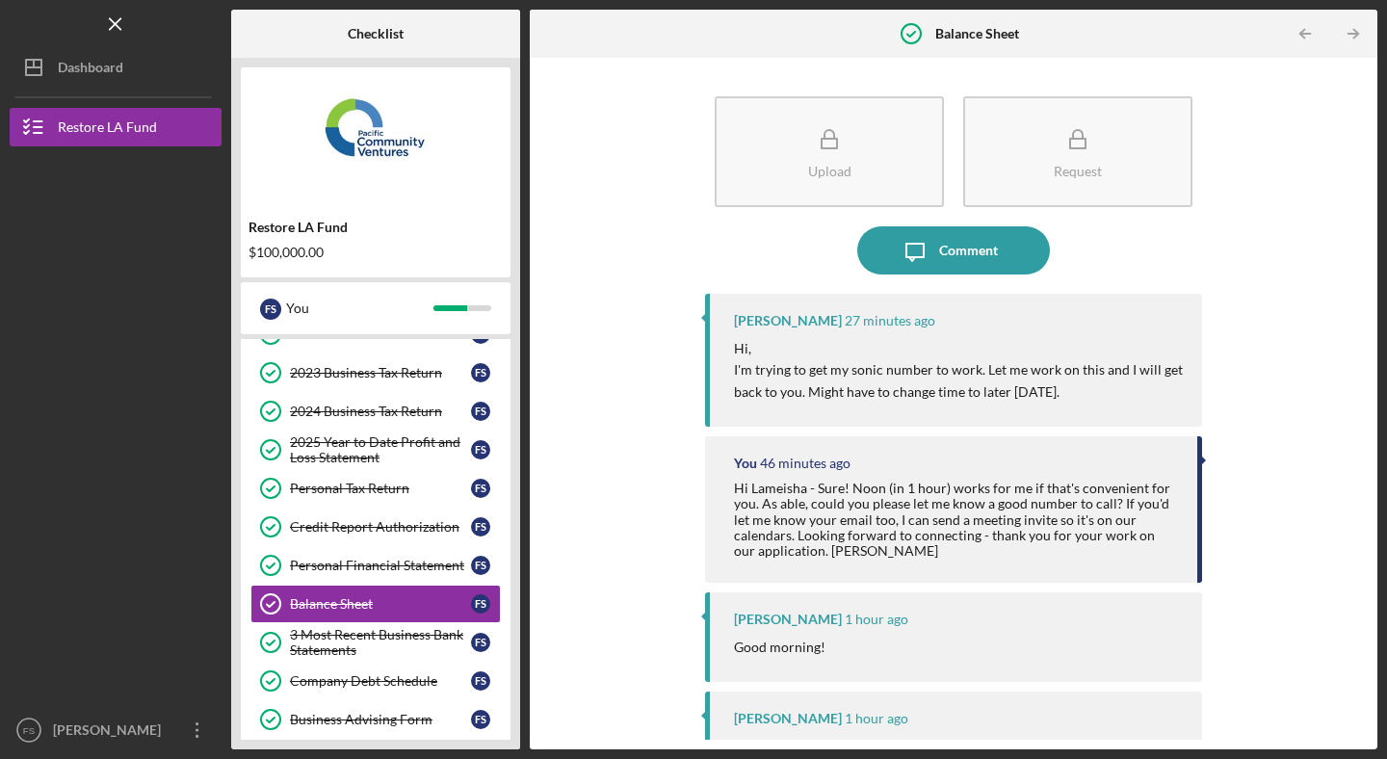
click at [768, 321] on div "[PERSON_NAME]" at bounding box center [788, 320] width 108 height 15
copy div "Lameisha"
click at [915, 255] on icon "Icon/Message" at bounding box center [915, 250] width 48 height 48
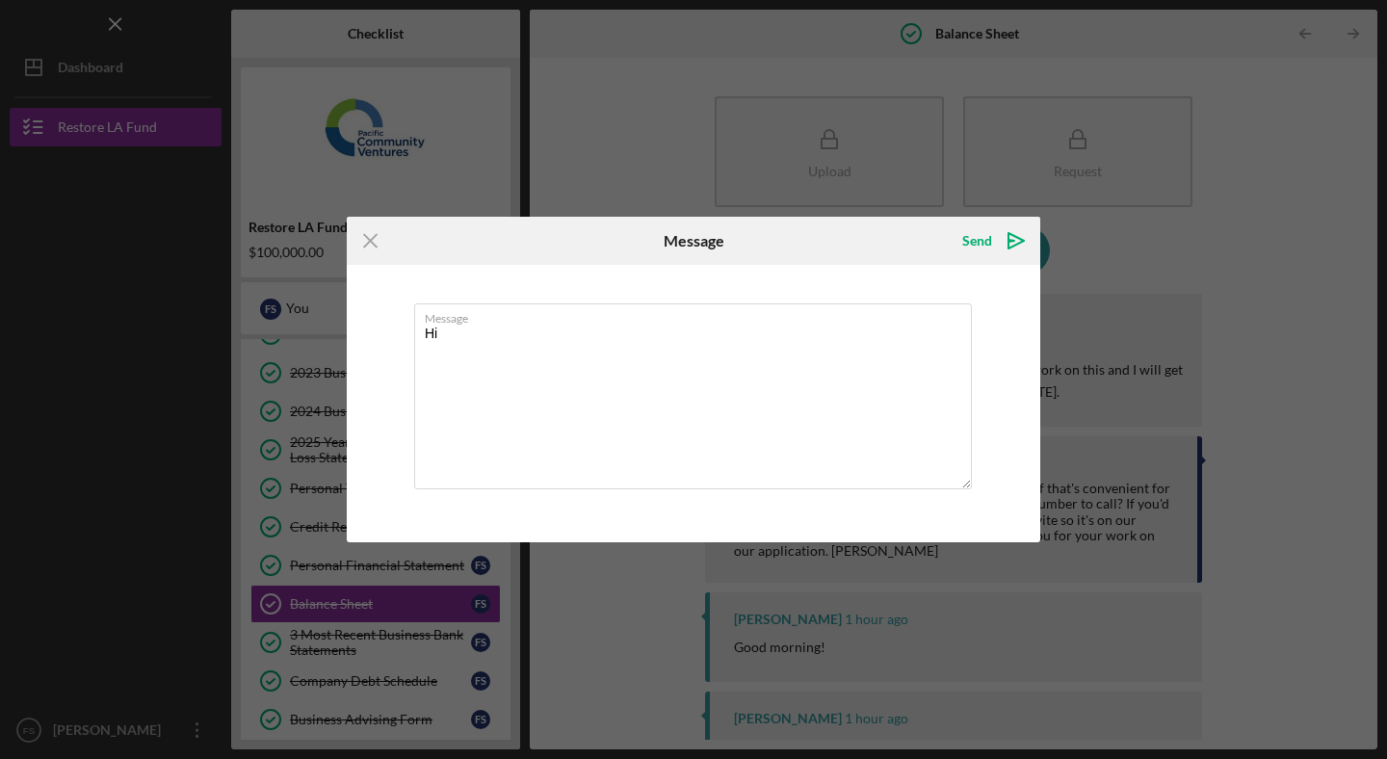
type textarea "Hi"
click at [523, 348] on textarea "Hi" at bounding box center [693, 396] width 558 height 186
paste textarea "Lameisha"
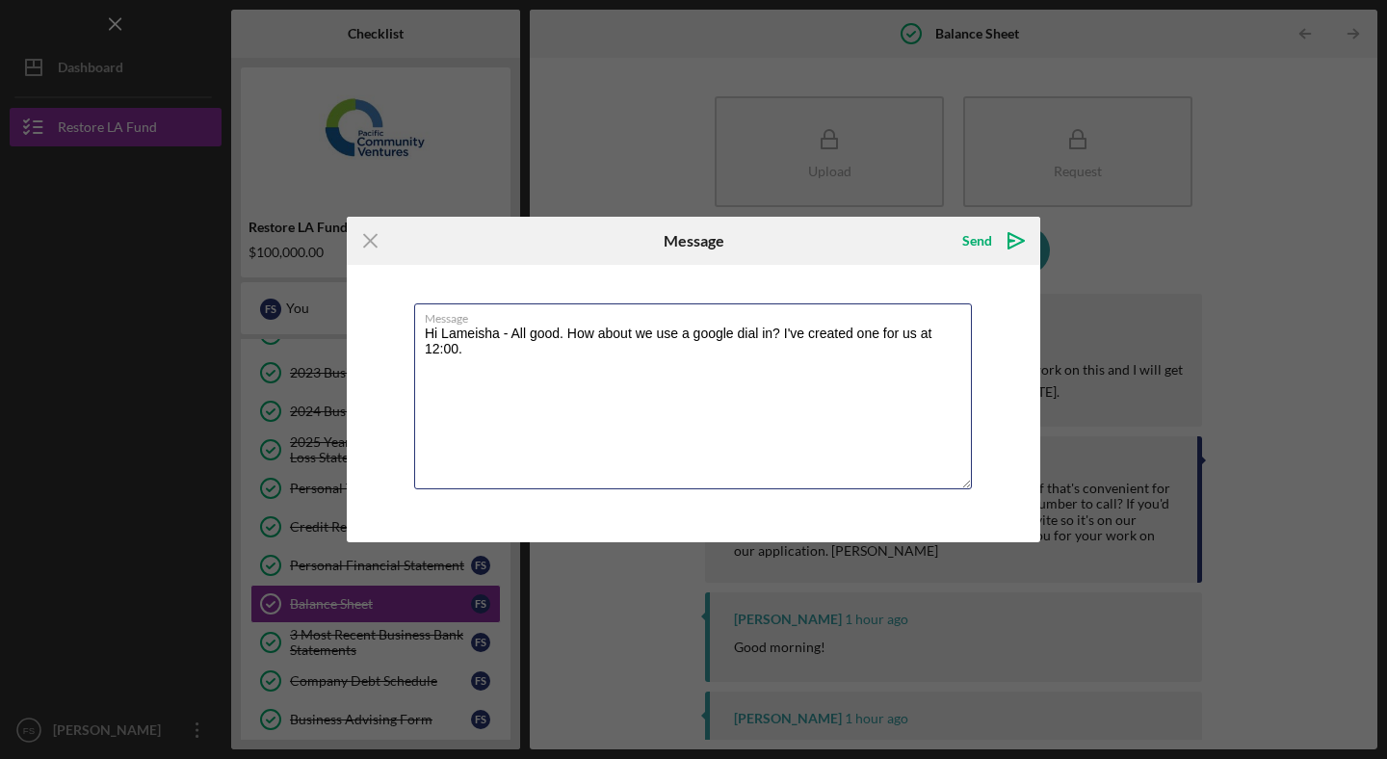
paste textarea "[PHONE_NUMBER]‬ PIN: ‪358 427 635‬#"
type textarea "Hi Lameisha - All good. How about we use a google dial in? I've created one for…"
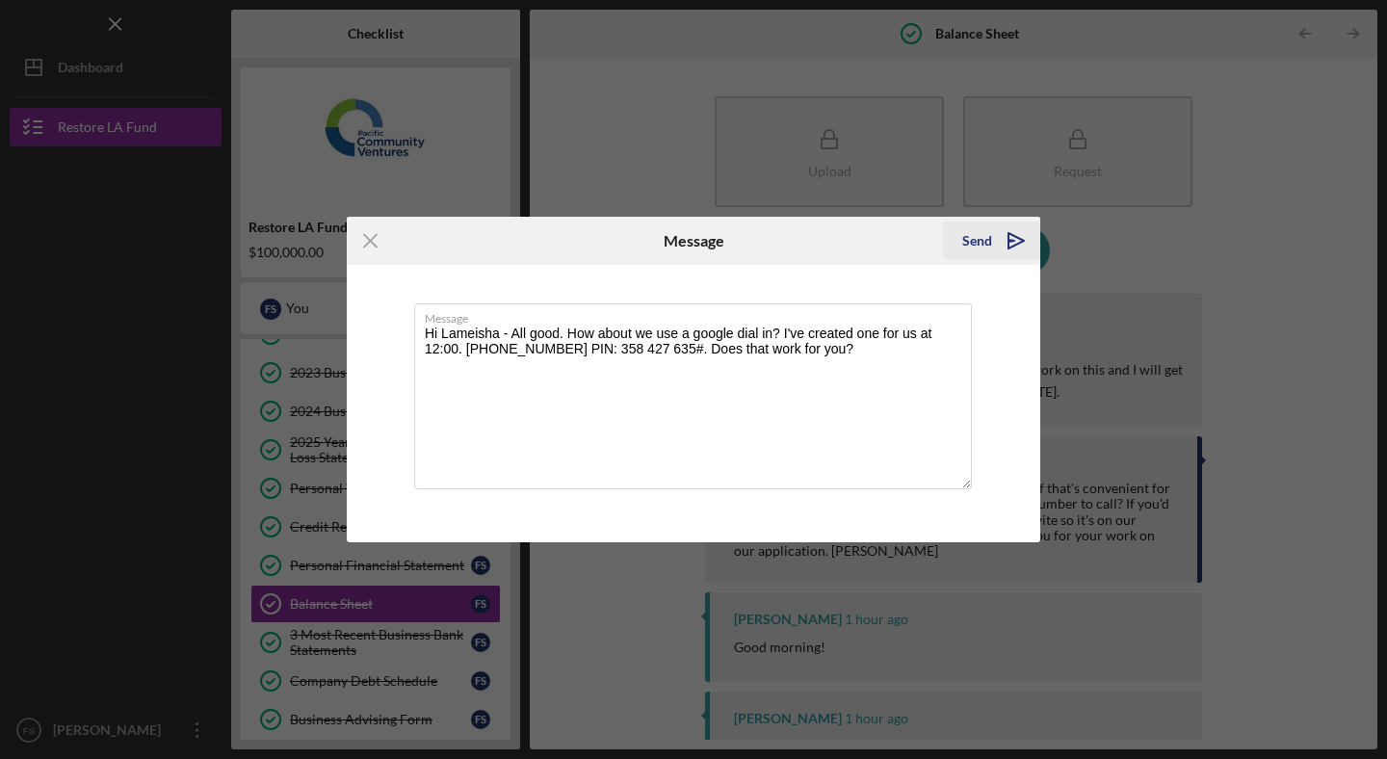
click at [962, 244] on button "Send Icon/icon-invite-send" at bounding box center [991, 241] width 97 height 39
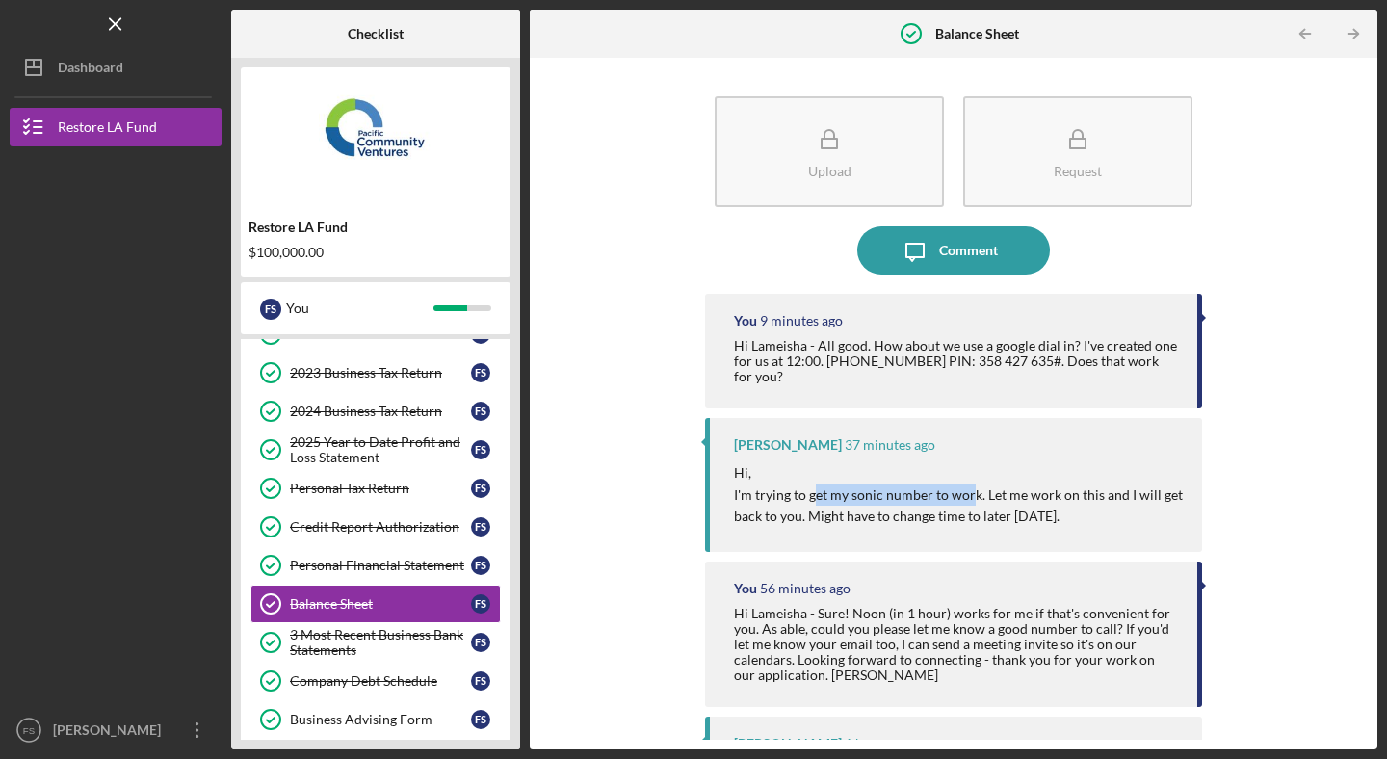
drag, startPoint x: 814, startPoint y: 482, endPoint x: 971, endPoint y: 486, distance: 157.1
click at [971, 486] on p "I'm trying to get my sonic number to work. Let me work on this and I will get b…" at bounding box center [958, 506] width 449 height 43
